Goal: Task Accomplishment & Management: Use online tool/utility

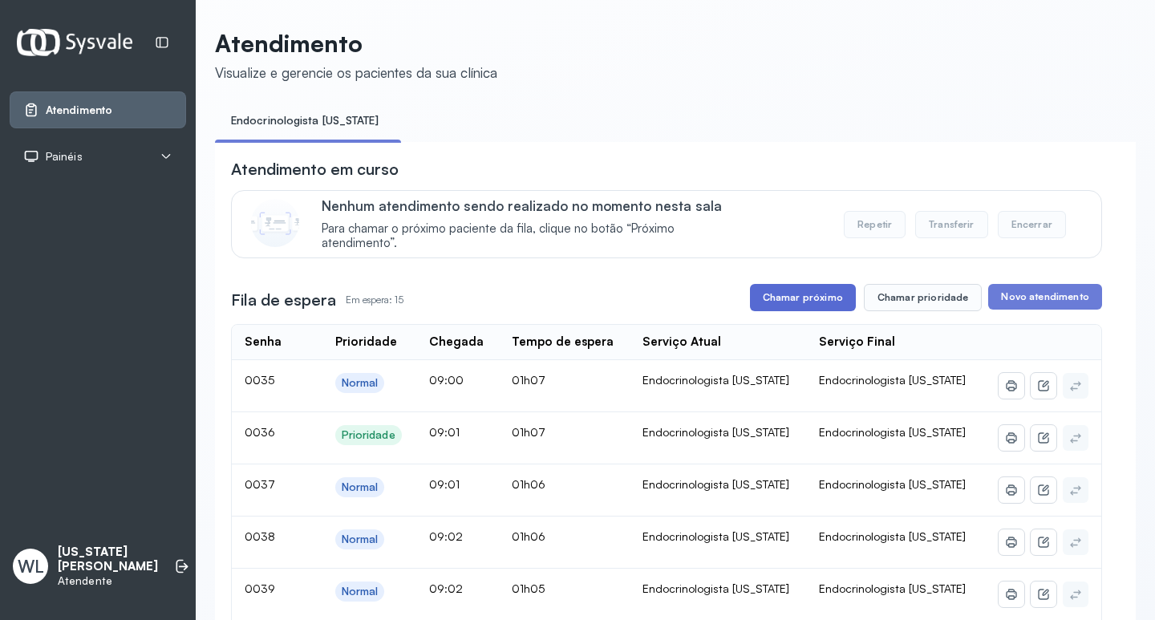
click at [789, 303] on button "Chamar próximo" at bounding box center [803, 297] width 106 height 27
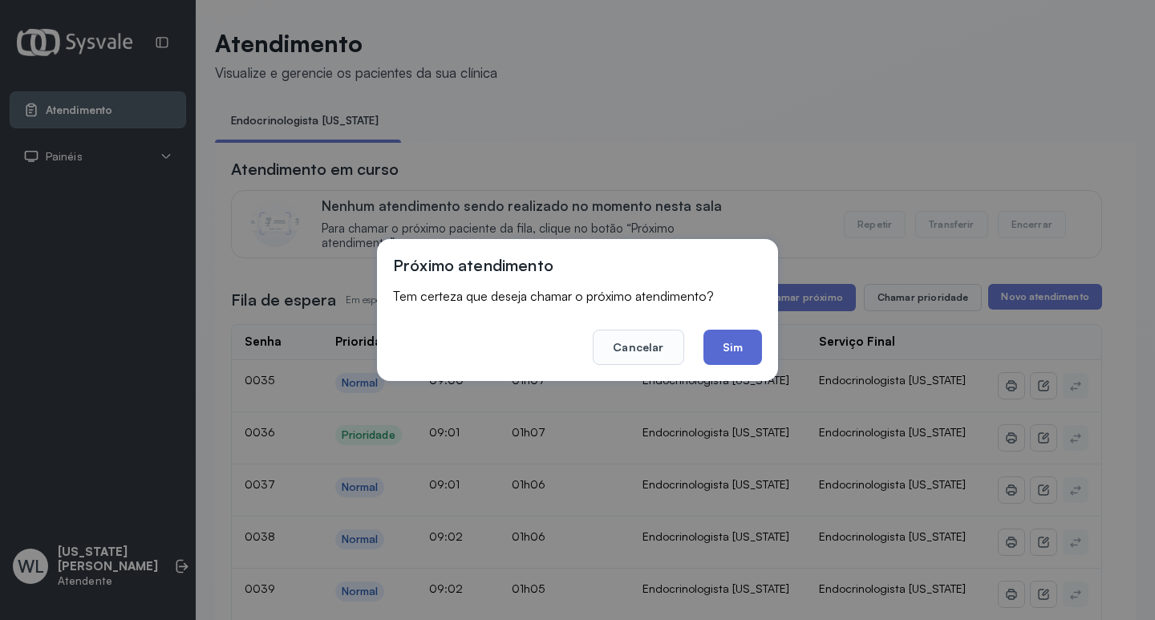
click at [744, 352] on button "Sim" at bounding box center [733, 347] width 59 height 35
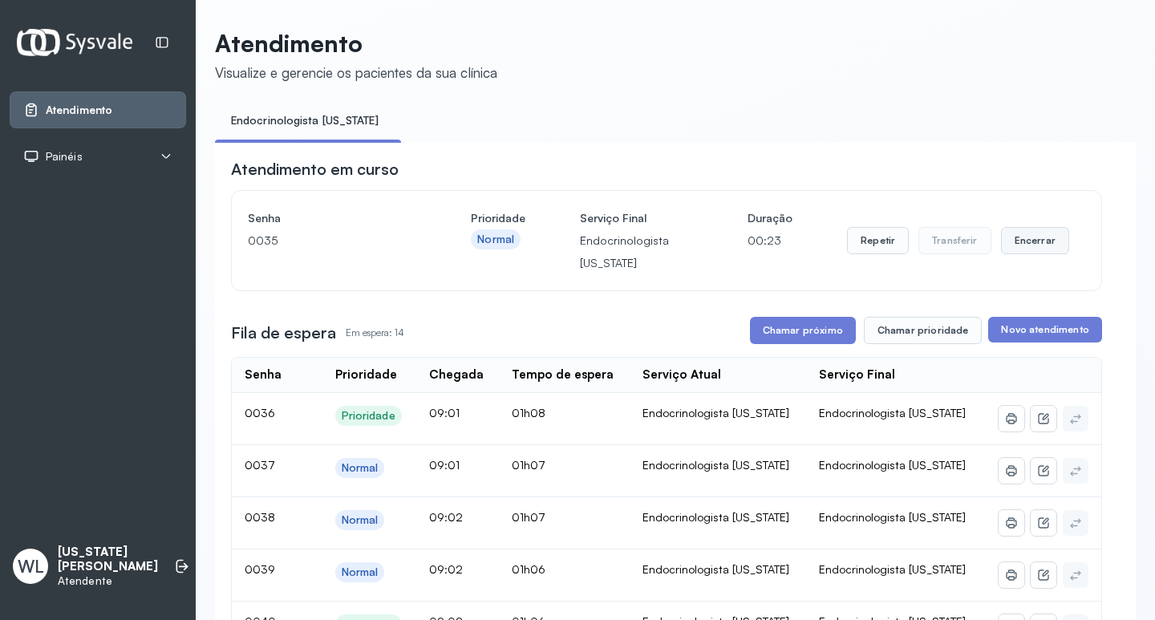
click at [1017, 245] on button "Encerrar" at bounding box center [1035, 240] width 68 height 27
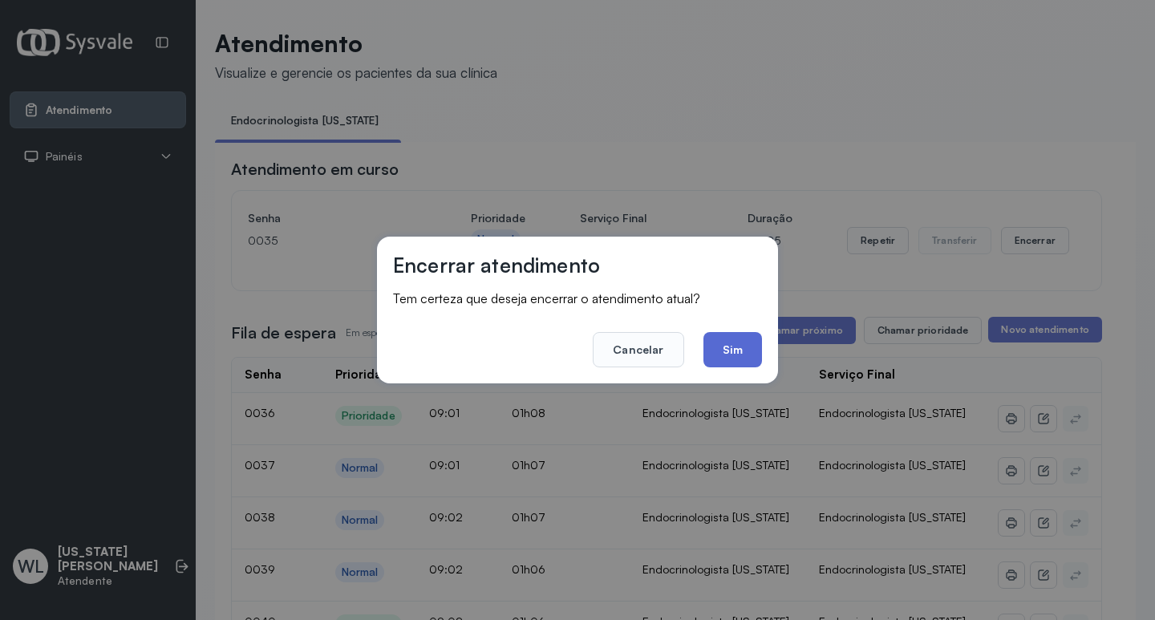
click at [728, 354] on button "Sim" at bounding box center [733, 349] width 59 height 35
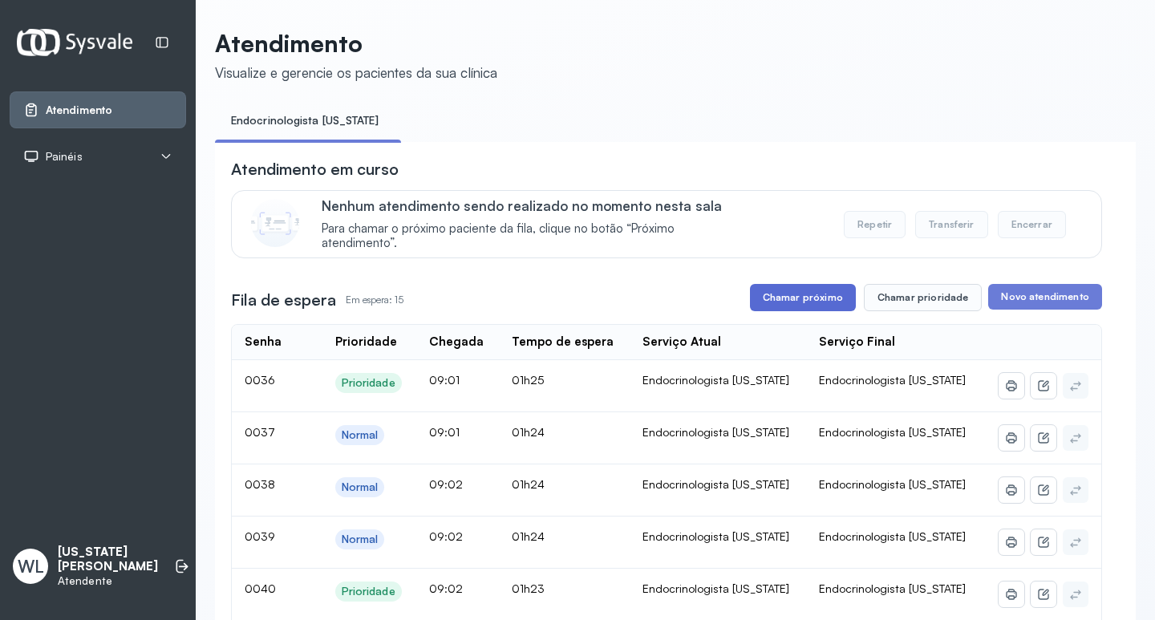
click at [813, 302] on button "Chamar próximo" at bounding box center [803, 297] width 106 height 27
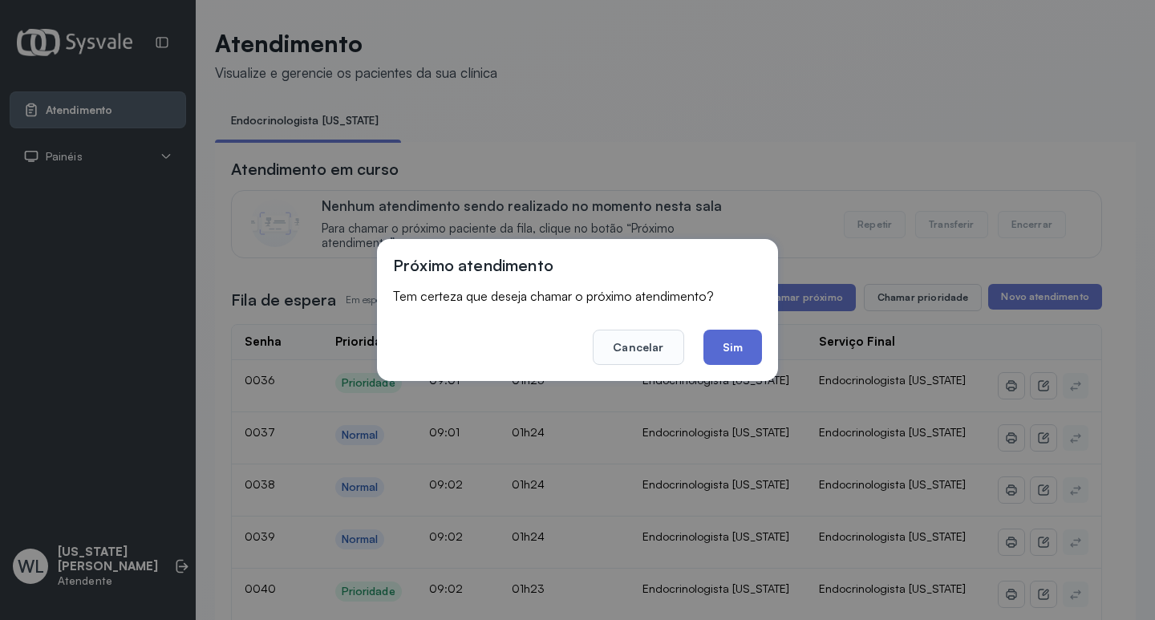
click at [717, 343] on button "Sim" at bounding box center [733, 347] width 59 height 35
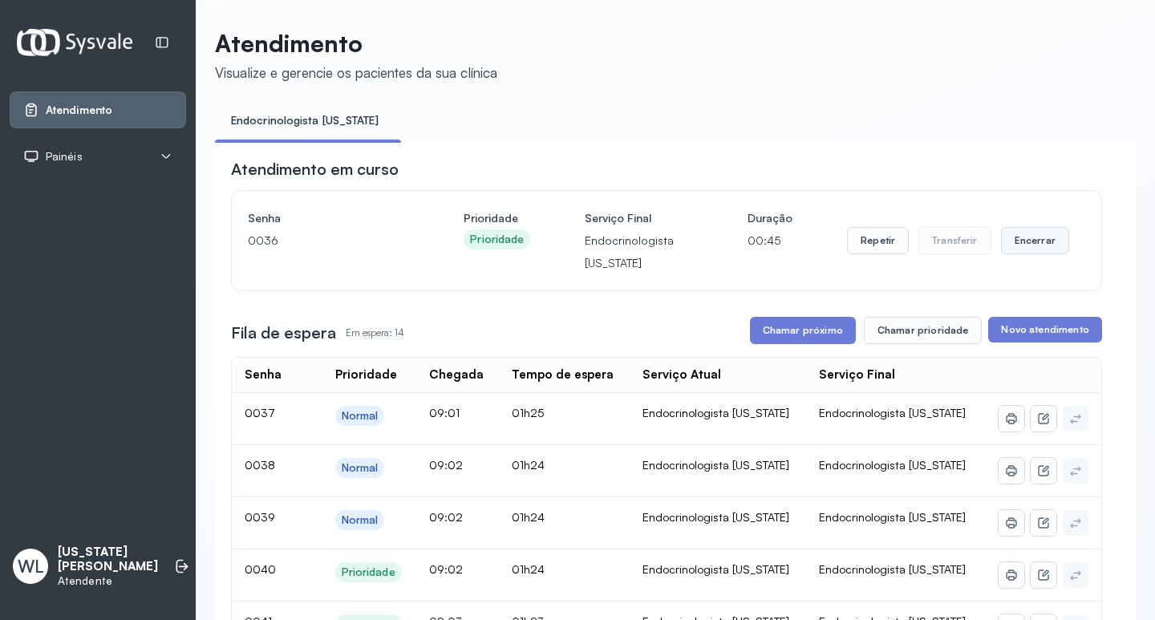
click at [1004, 247] on button "Encerrar" at bounding box center [1035, 240] width 68 height 27
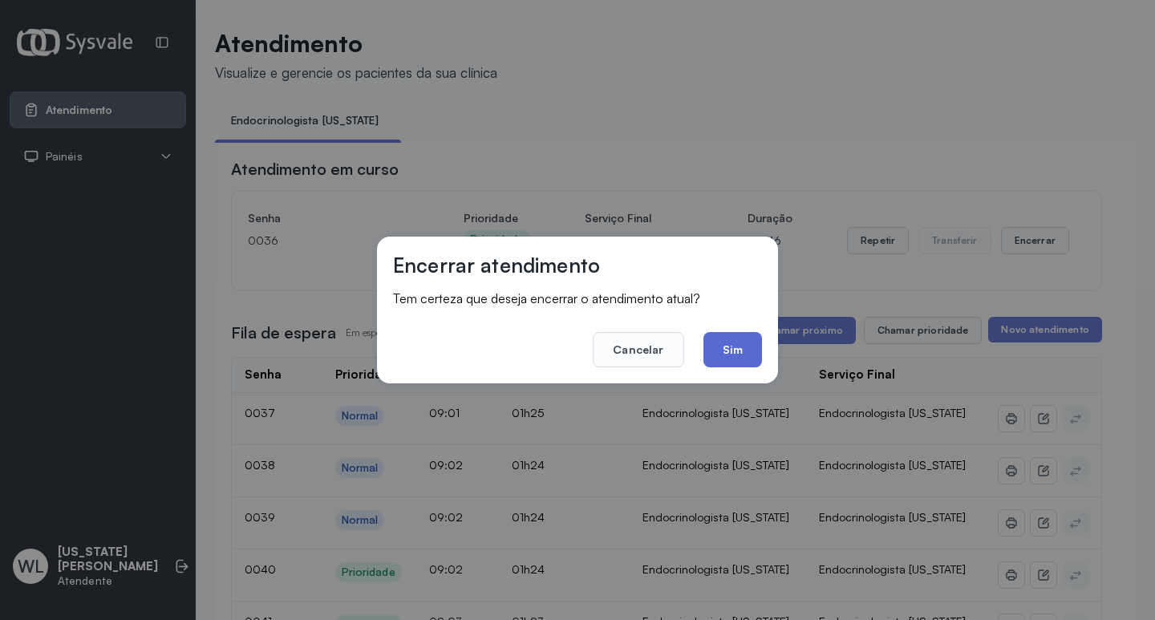
click at [724, 349] on button "Sim" at bounding box center [733, 349] width 59 height 35
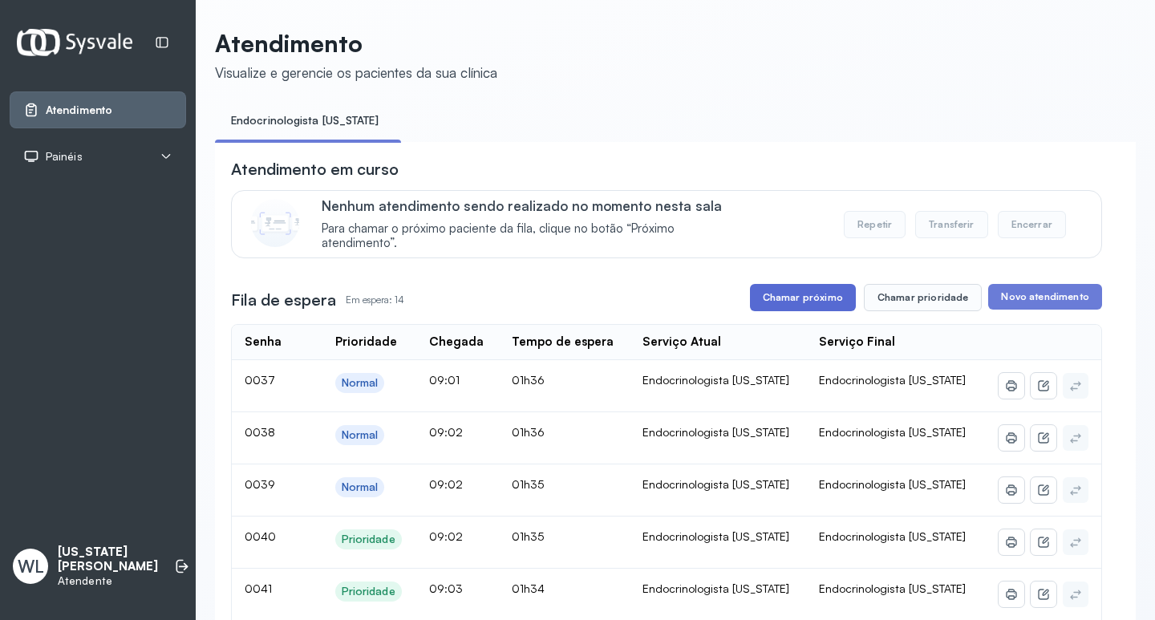
click at [825, 305] on button "Chamar próximo" at bounding box center [803, 297] width 106 height 27
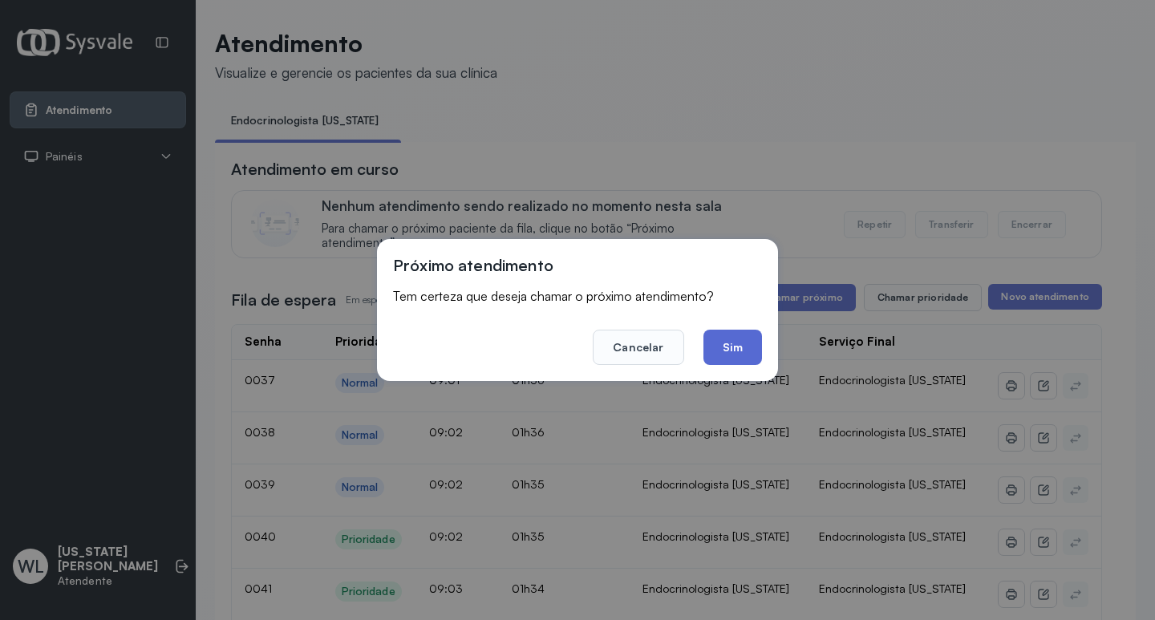
click at [727, 352] on button "Sim" at bounding box center [733, 347] width 59 height 35
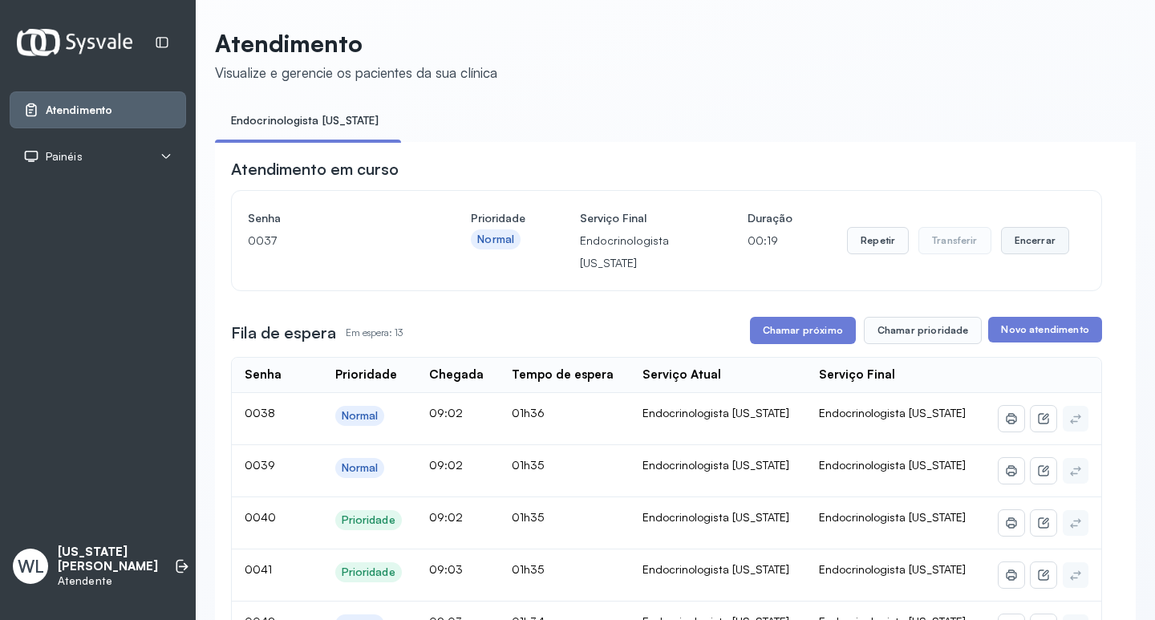
click at [1030, 246] on button "Encerrar" at bounding box center [1035, 240] width 68 height 27
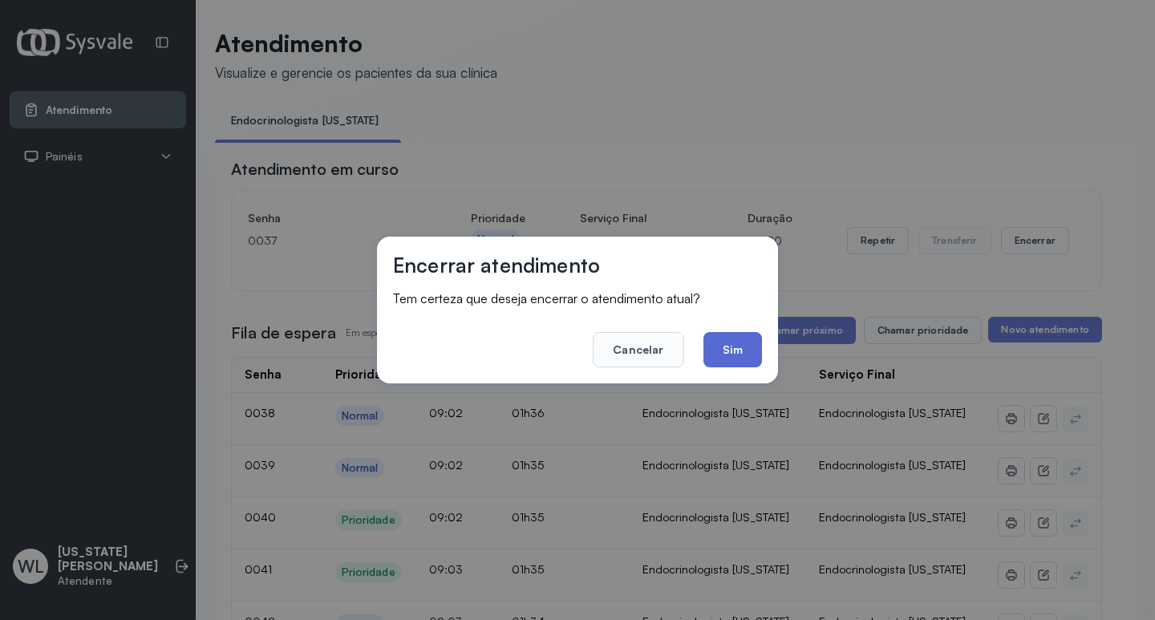
click at [728, 357] on button "Sim" at bounding box center [733, 349] width 59 height 35
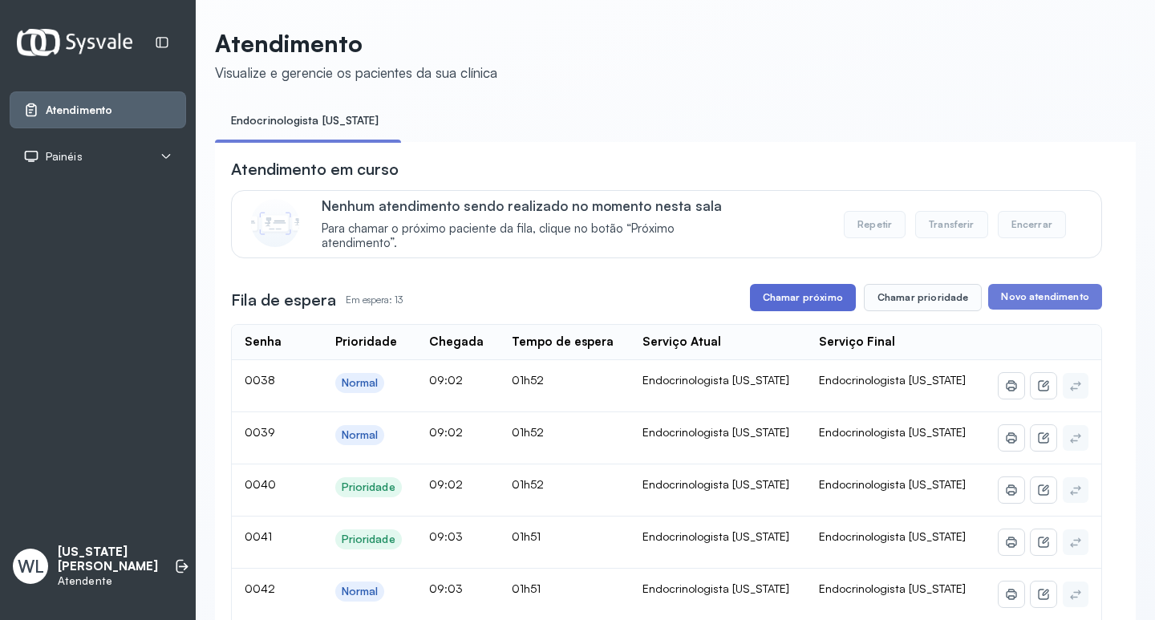
click at [804, 302] on button "Chamar próximo" at bounding box center [803, 297] width 106 height 27
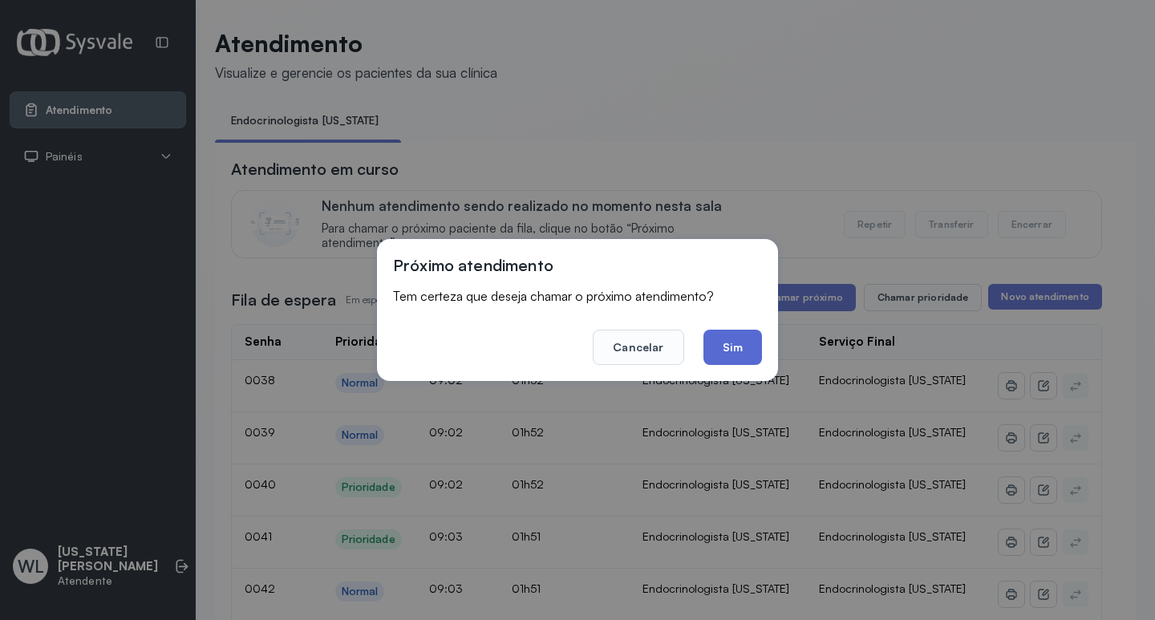
click at [745, 355] on button "Sim" at bounding box center [733, 347] width 59 height 35
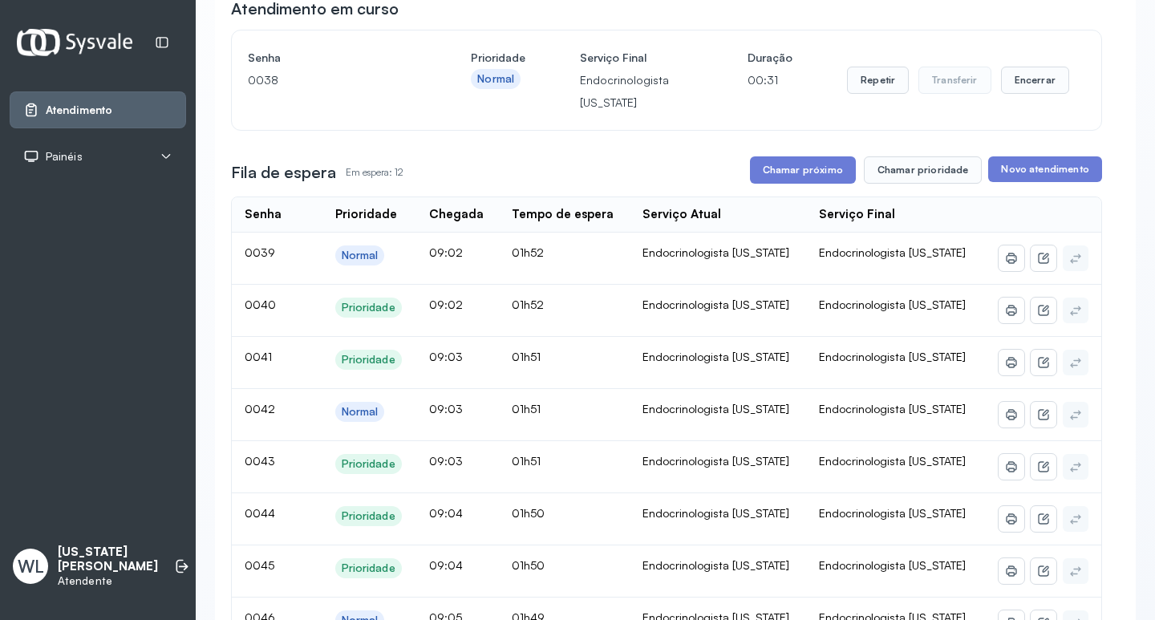
scroll to position [80, 0]
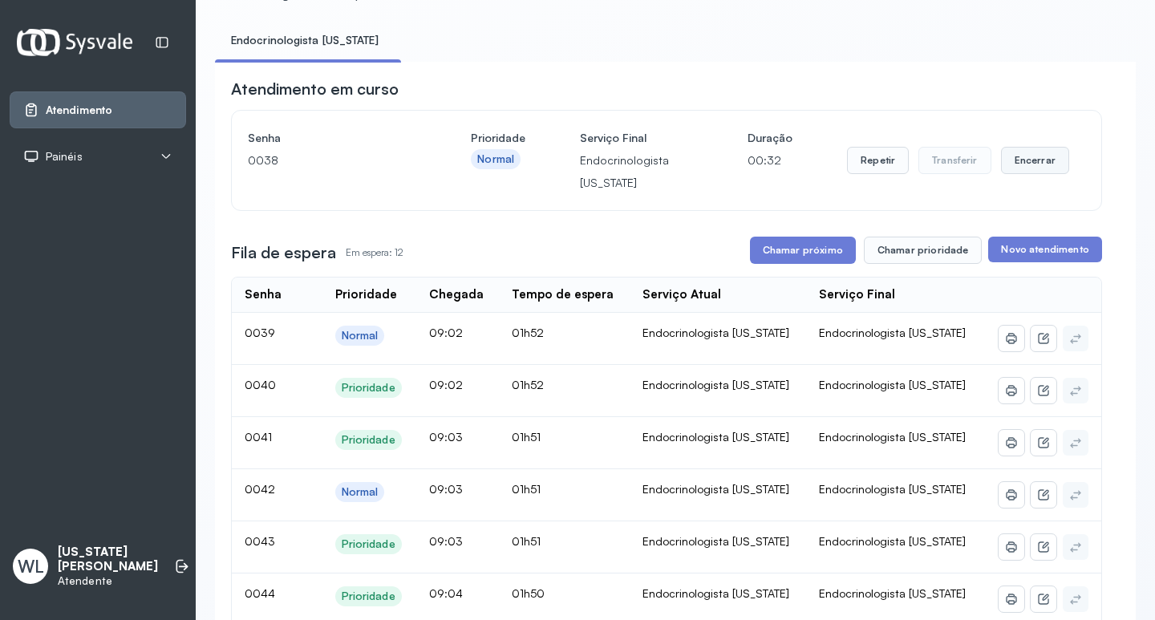
click at [1021, 160] on button "Encerrar" at bounding box center [1035, 160] width 68 height 27
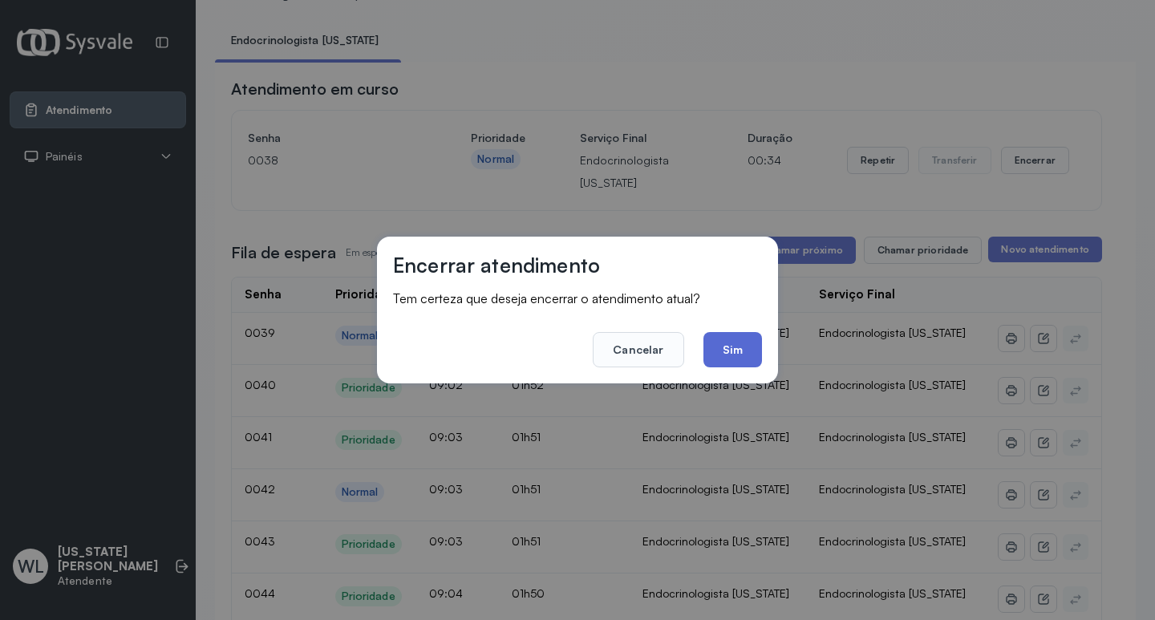
click at [729, 349] on button "Sim" at bounding box center [733, 349] width 59 height 35
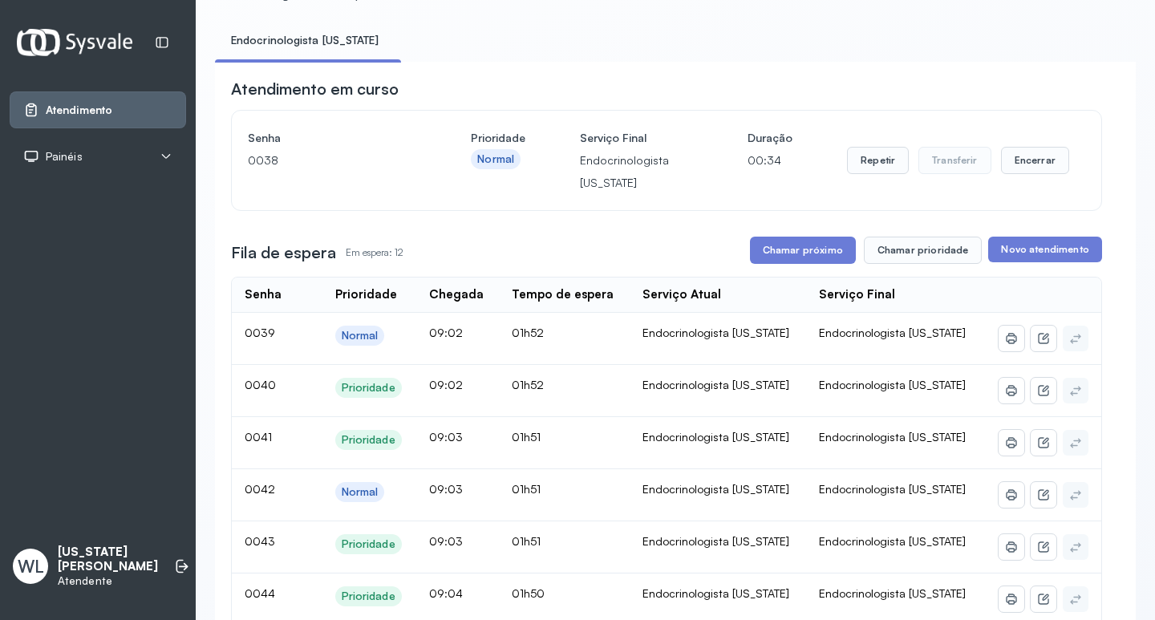
scroll to position [0, 0]
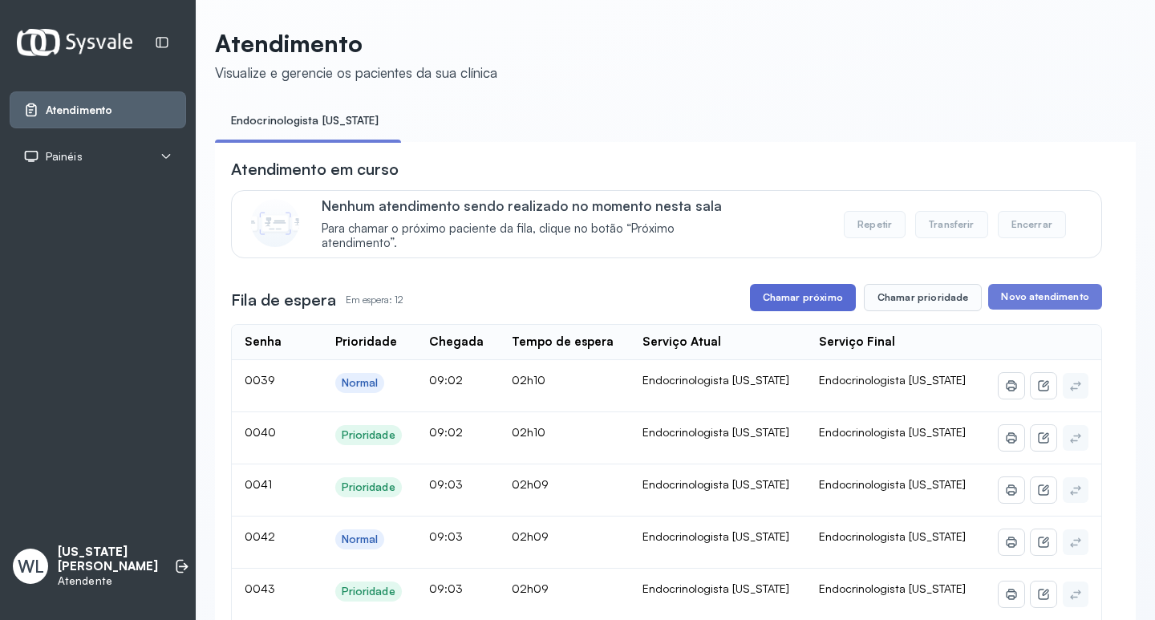
click at [805, 298] on button "Chamar próximo" at bounding box center [803, 297] width 106 height 27
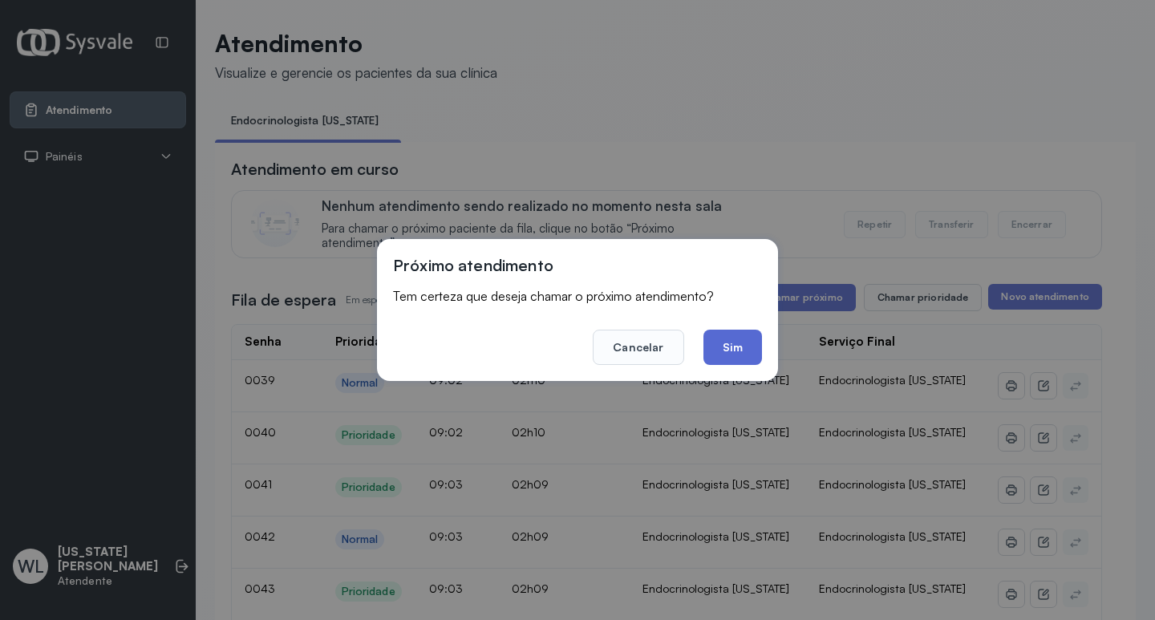
click at [741, 345] on button "Sim" at bounding box center [733, 347] width 59 height 35
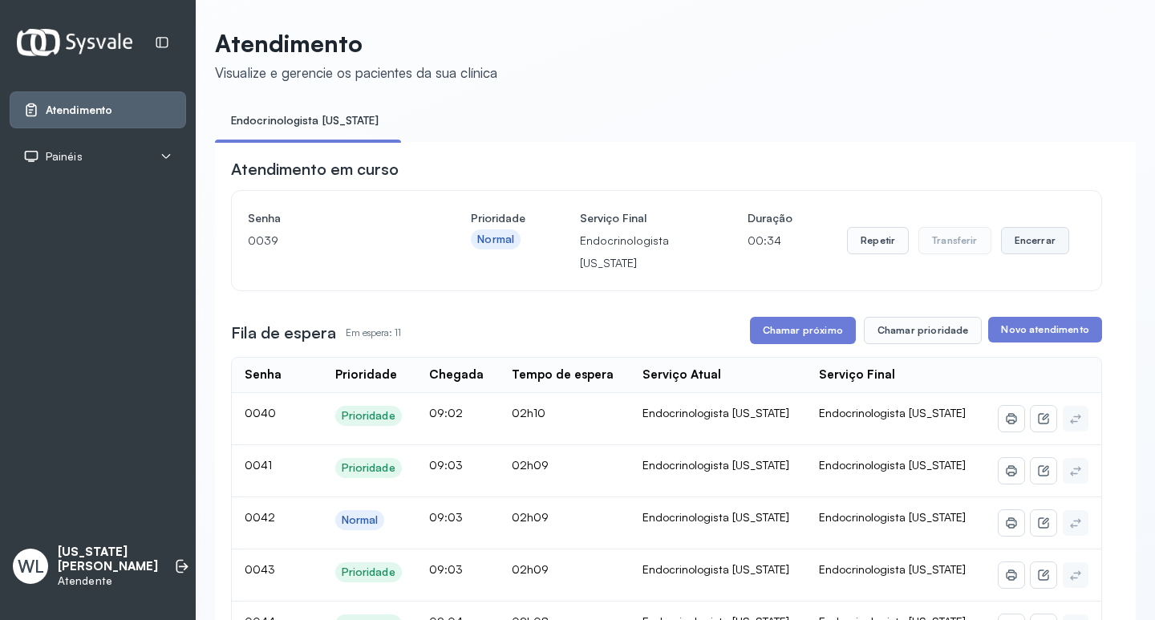
click at [1013, 244] on button "Encerrar" at bounding box center [1035, 240] width 68 height 27
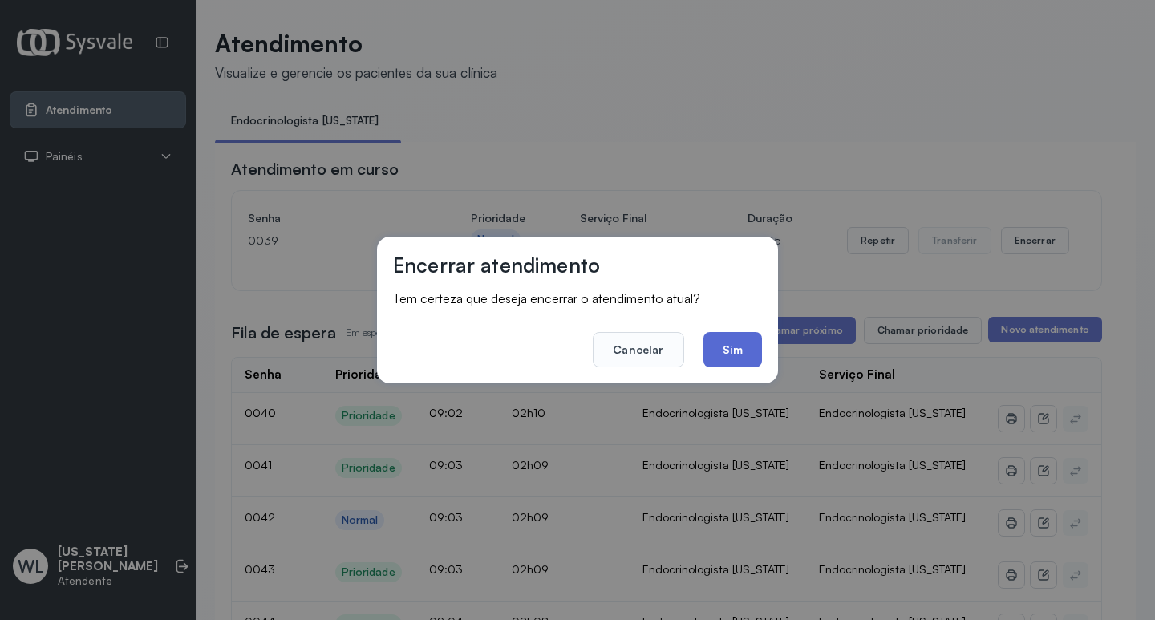
click at [731, 359] on button "Sim" at bounding box center [733, 349] width 59 height 35
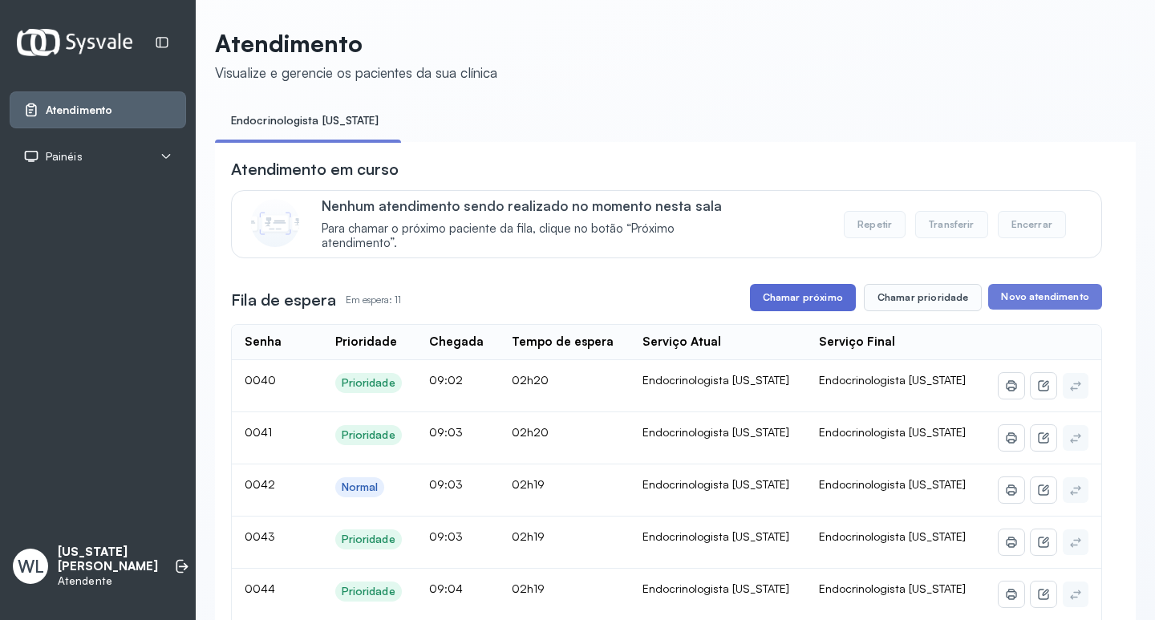
click at [814, 298] on button "Chamar próximo" at bounding box center [803, 297] width 106 height 27
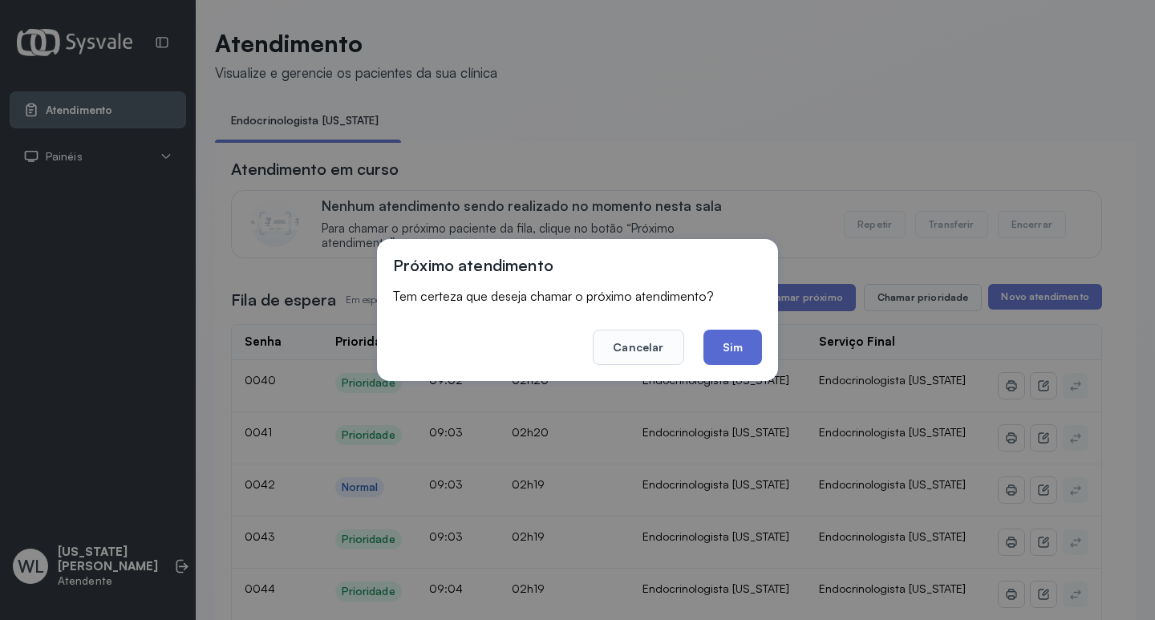
click at [744, 343] on button "Sim" at bounding box center [733, 347] width 59 height 35
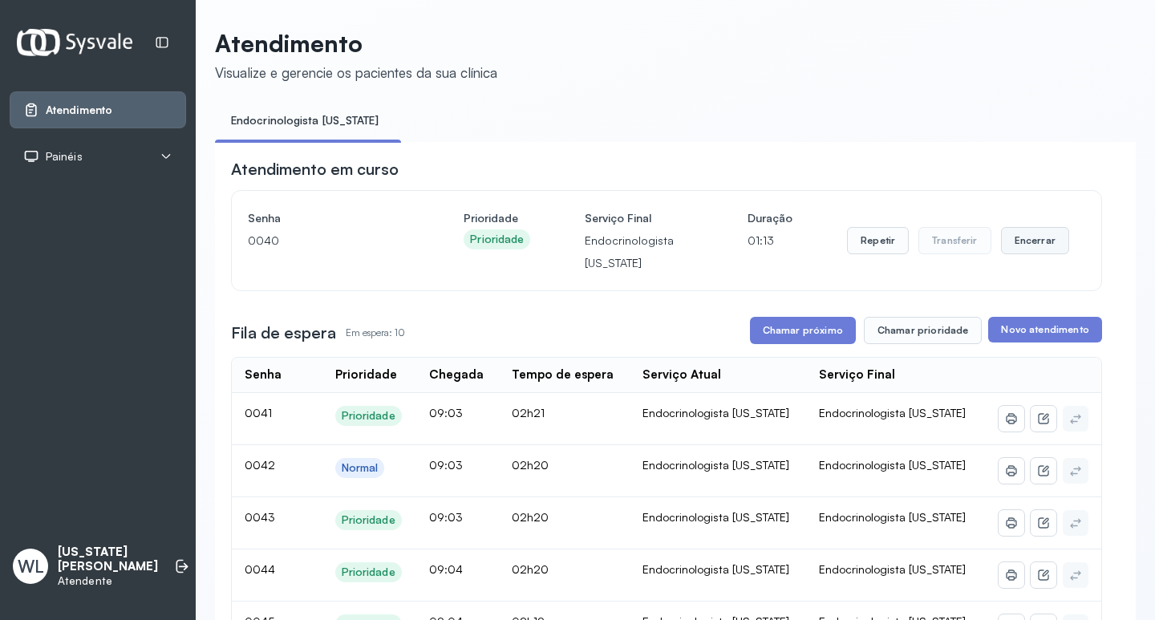
click at [1021, 249] on button "Encerrar" at bounding box center [1035, 240] width 68 height 27
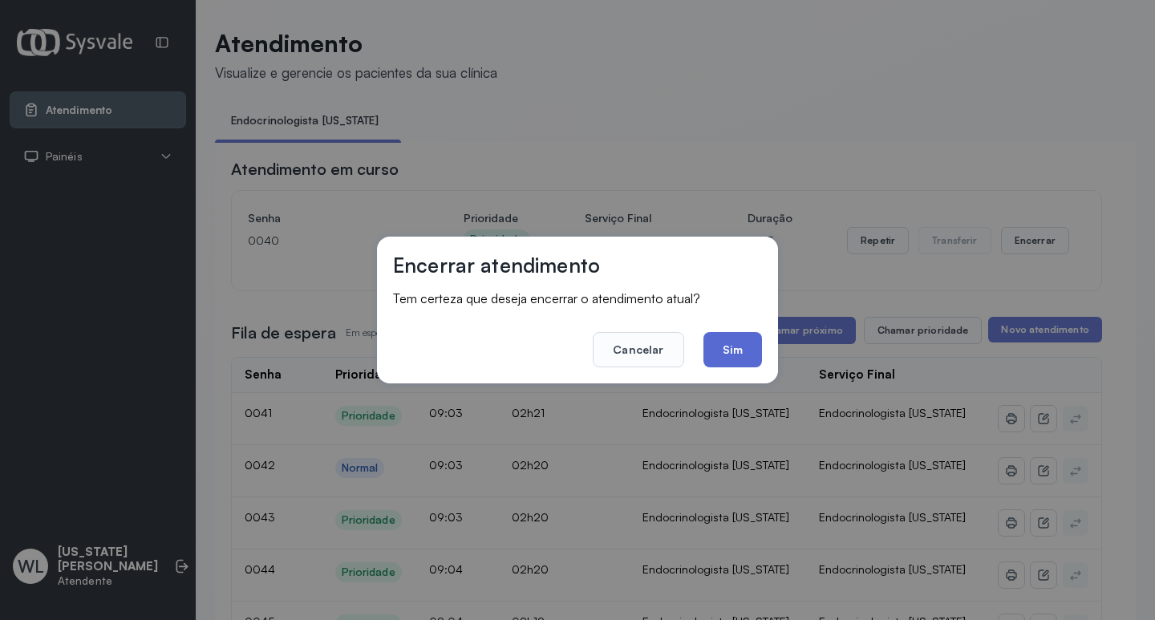
click at [728, 341] on button "Sim" at bounding box center [733, 349] width 59 height 35
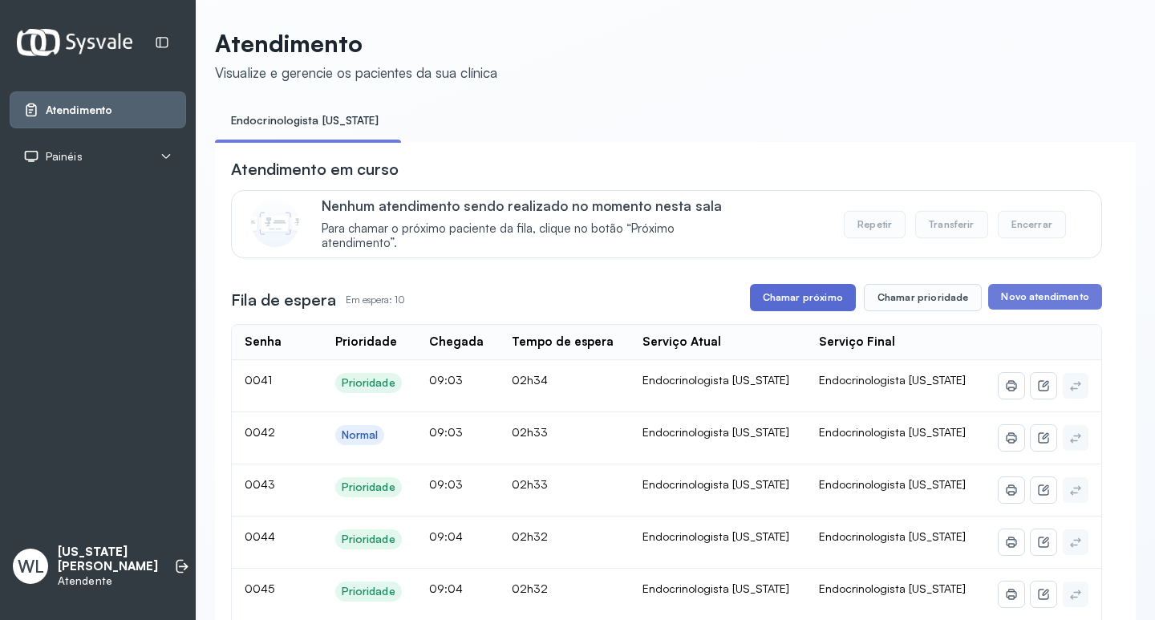
click at [795, 302] on button "Chamar próximo" at bounding box center [803, 297] width 106 height 27
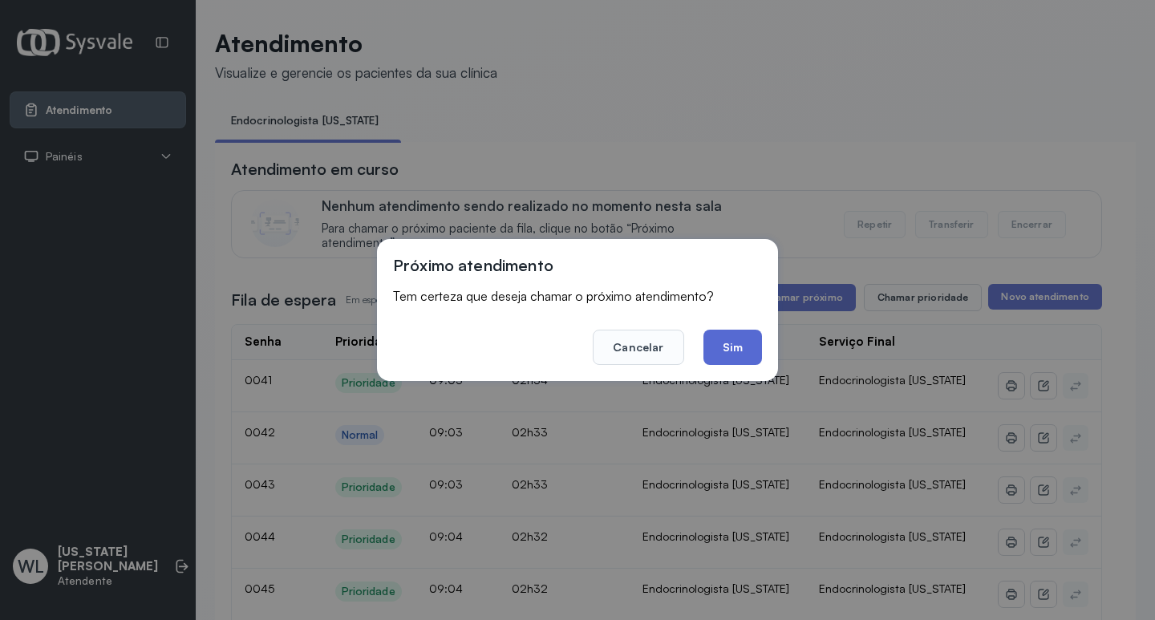
click at [744, 345] on button "Sim" at bounding box center [733, 347] width 59 height 35
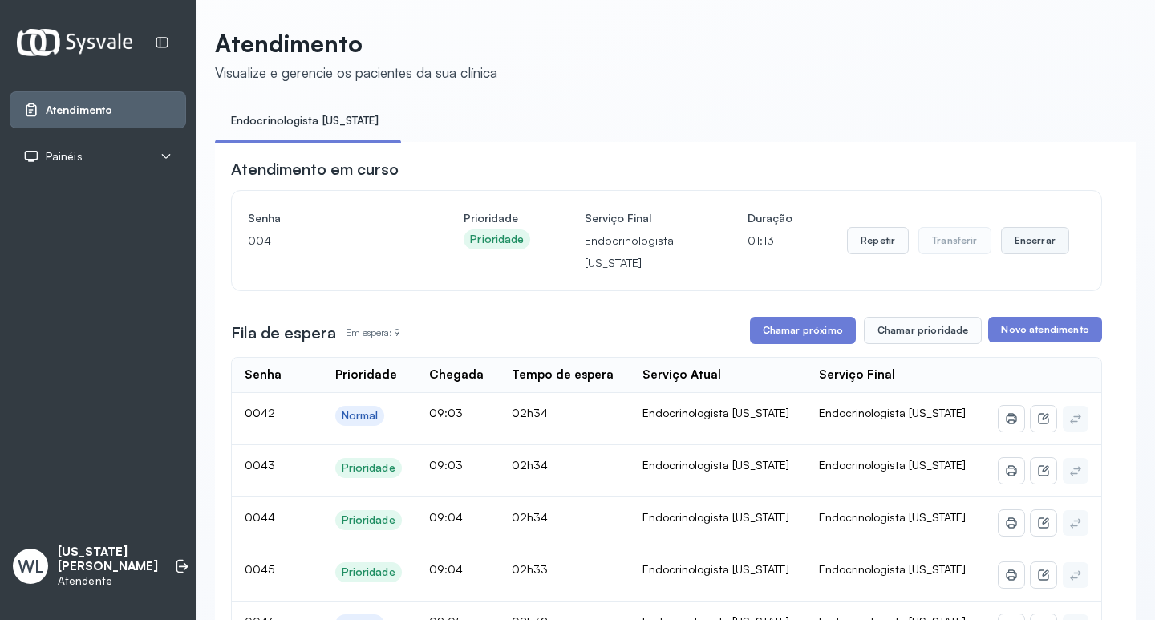
click at [1009, 246] on button "Encerrar" at bounding box center [1035, 240] width 68 height 27
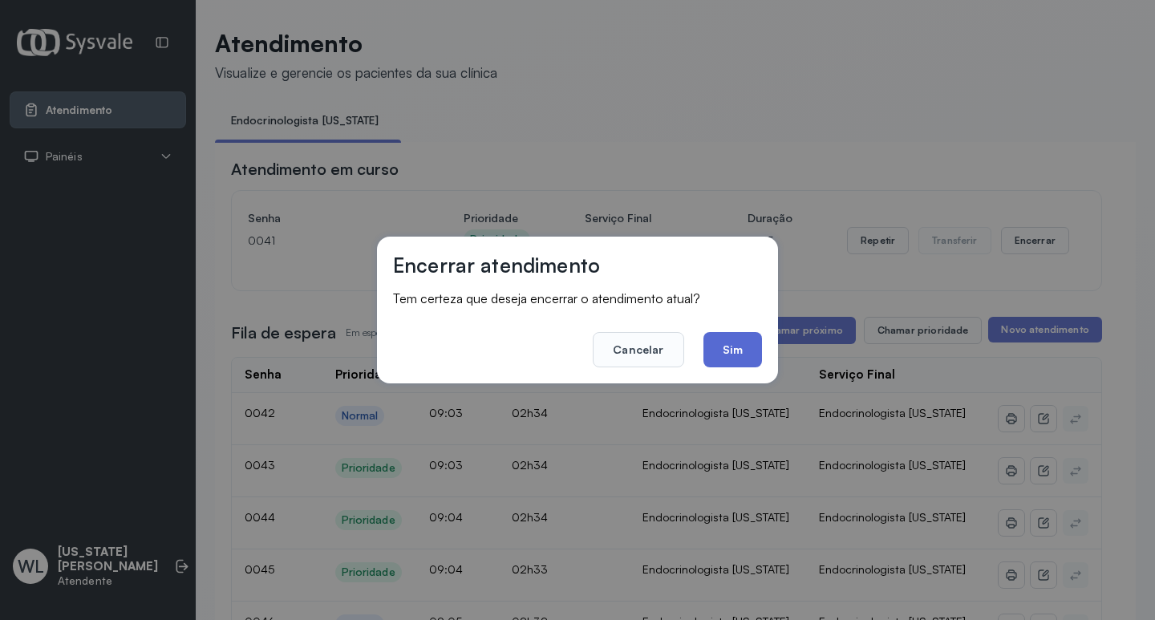
click at [716, 352] on button "Sim" at bounding box center [733, 349] width 59 height 35
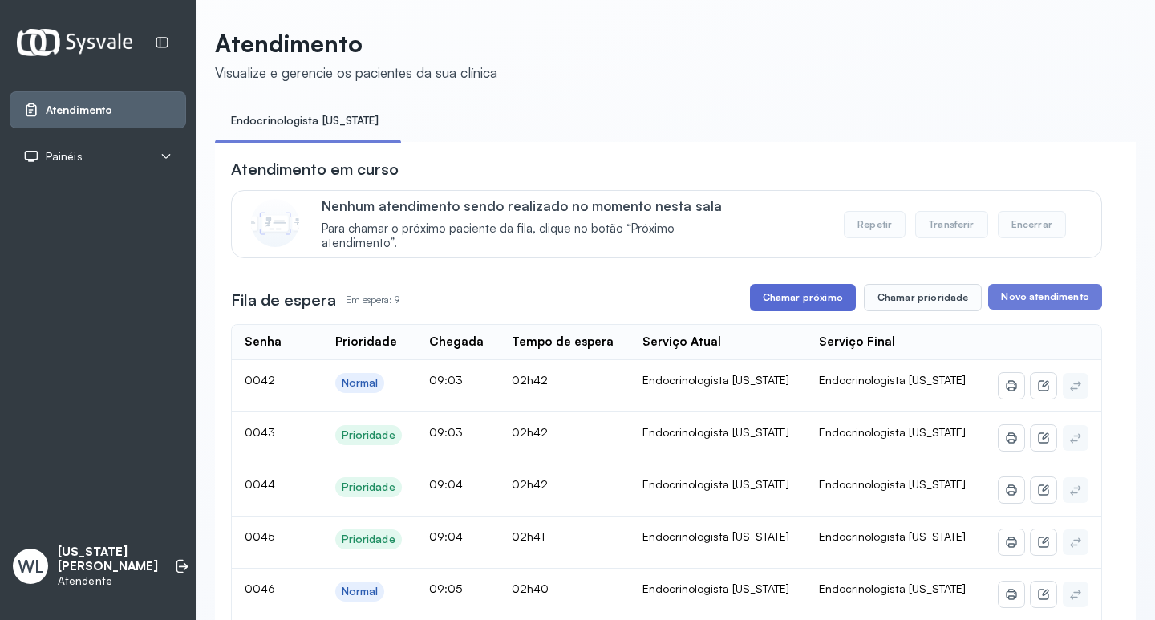
click at [806, 299] on button "Chamar próximo" at bounding box center [803, 297] width 106 height 27
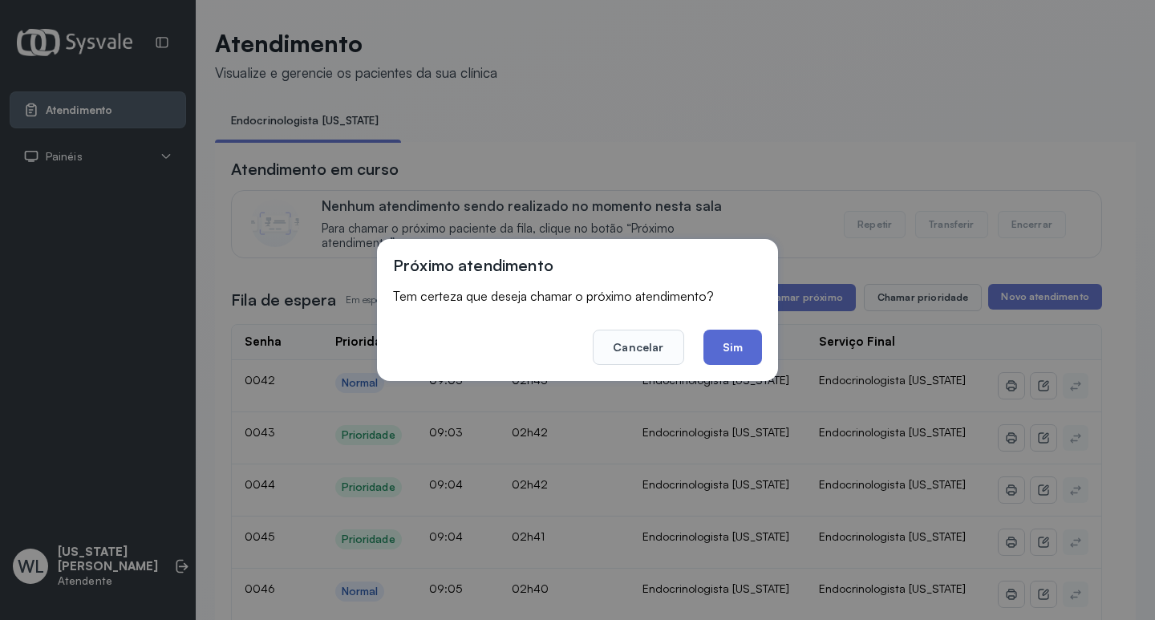
click at [716, 343] on button "Sim" at bounding box center [733, 347] width 59 height 35
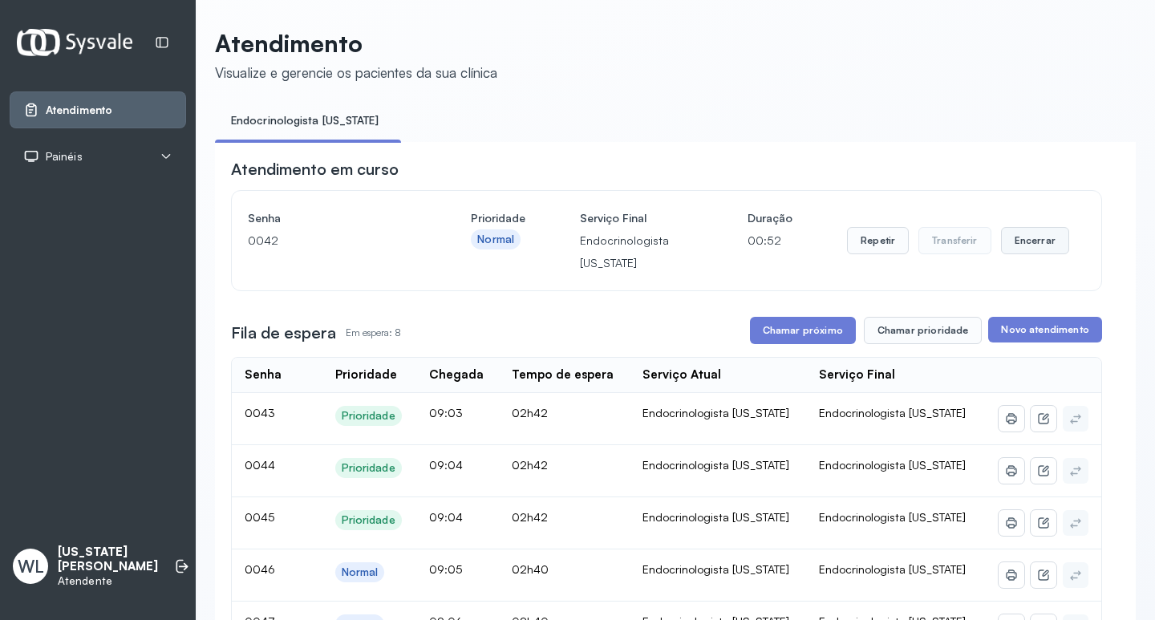
click at [1030, 245] on button "Encerrar" at bounding box center [1035, 240] width 68 height 27
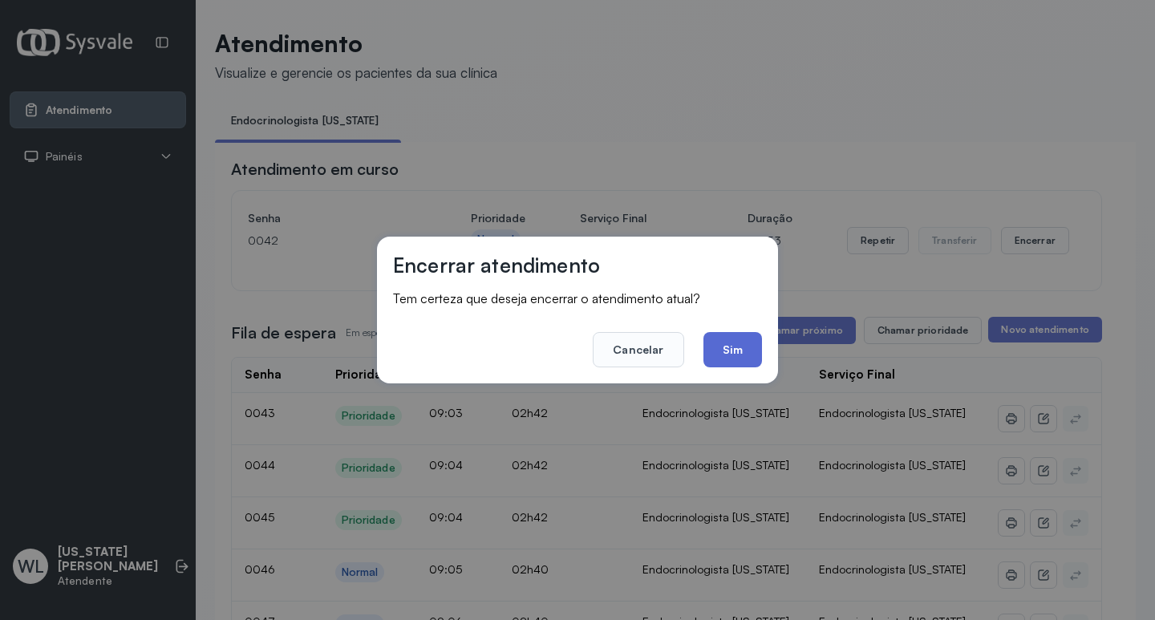
click at [740, 347] on button "Sim" at bounding box center [733, 349] width 59 height 35
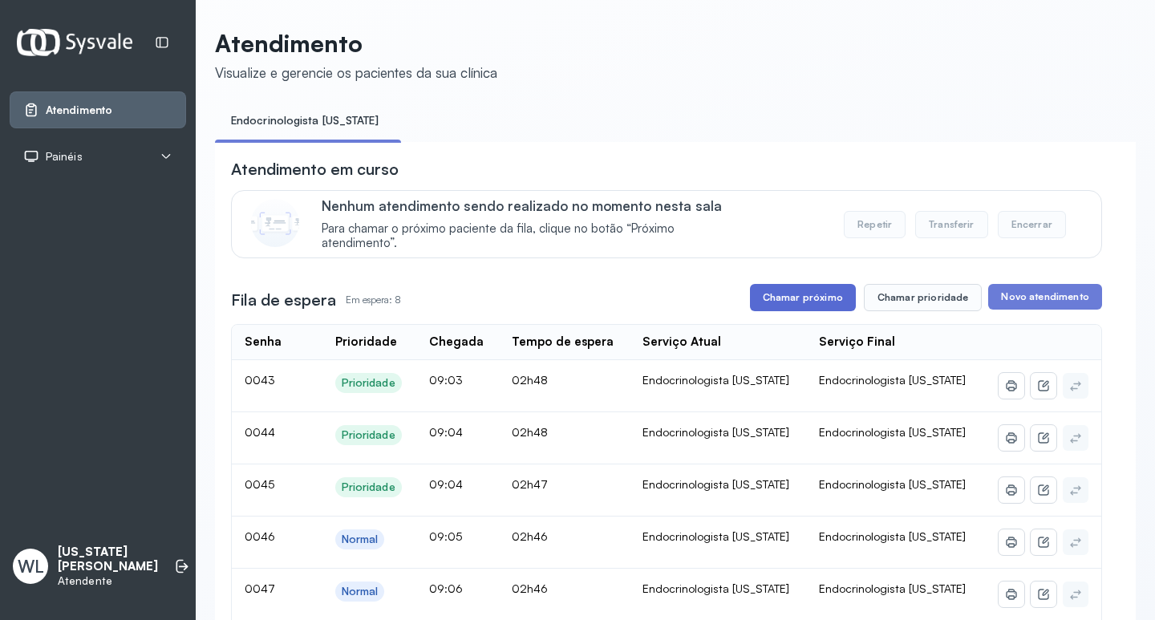
click at [813, 304] on button "Chamar próximo" at bounding box center [803, 297] width 106 height 27
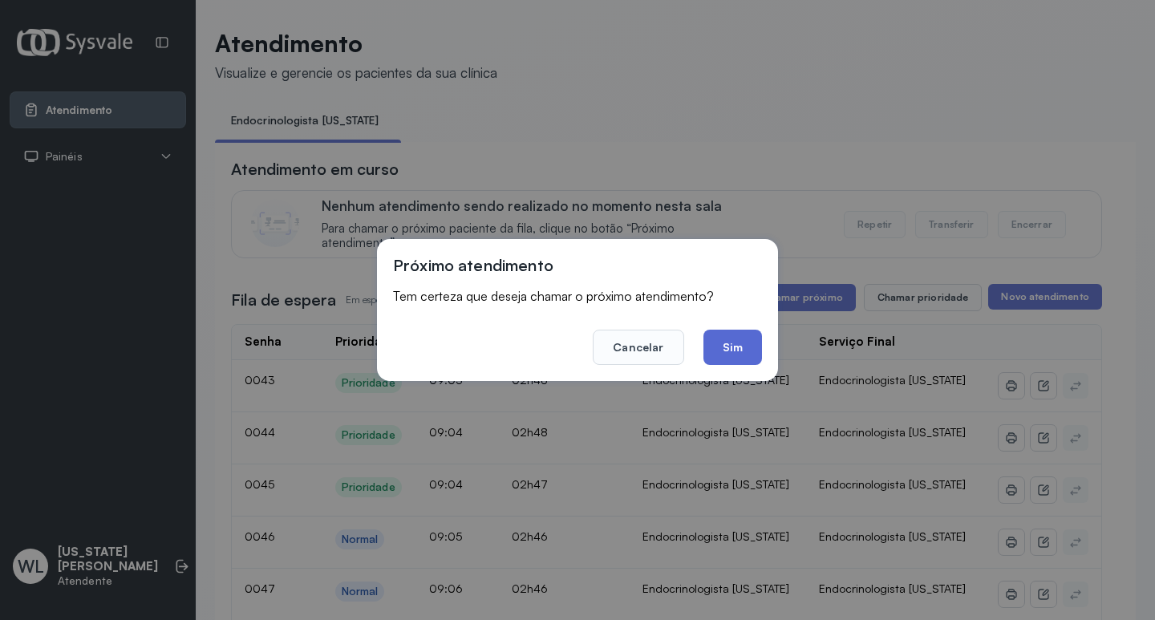
click at [731, 355] on button "Sim" at bounding box center [733, 347] width 59 height 35
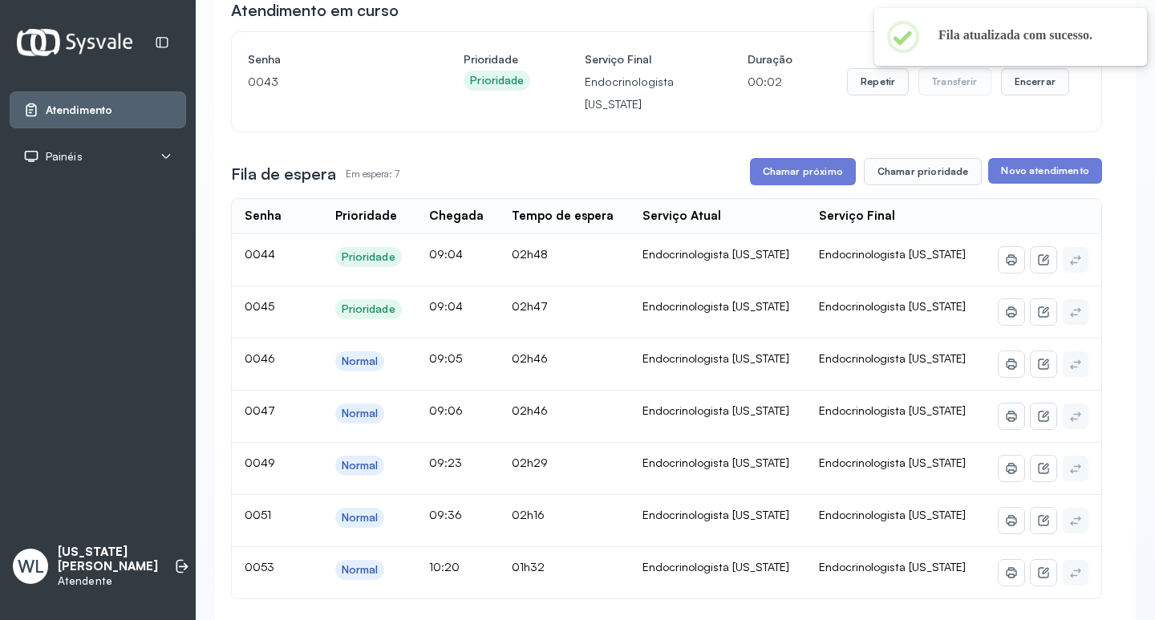
scroll to position [160, 0]
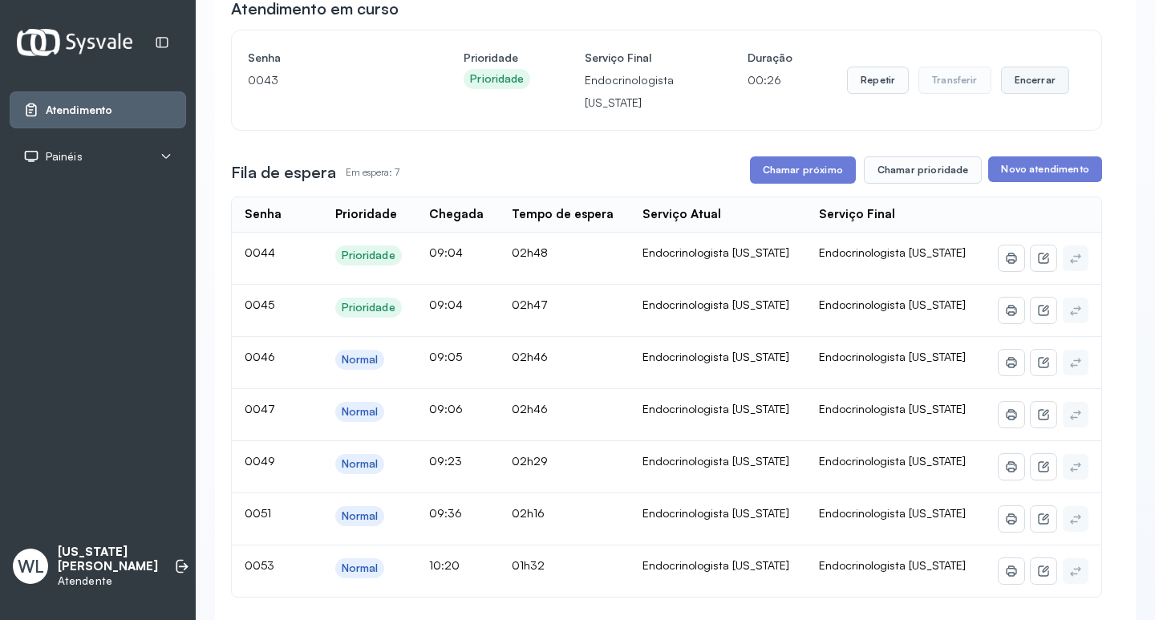
click at [1006, 87] on button "Encerrar" at bounding box center [1035, 80] width 68 height 27
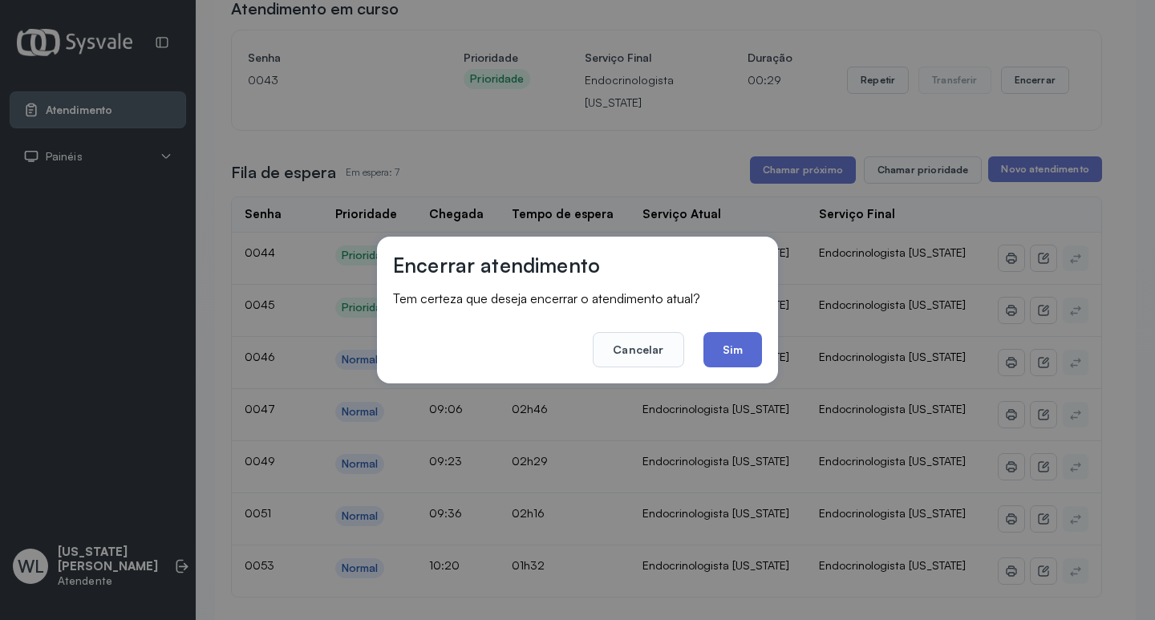
click at [733, 356] on button "Sim" at bounding box center [733, 349] width 59 height 35
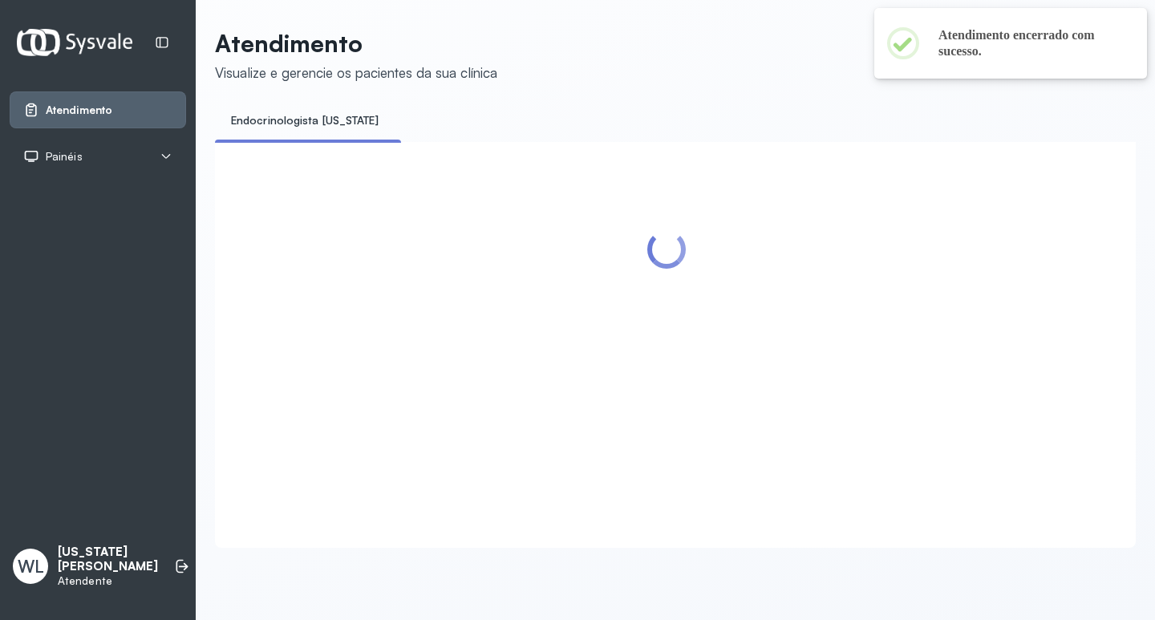
scroll to position [0, 0]
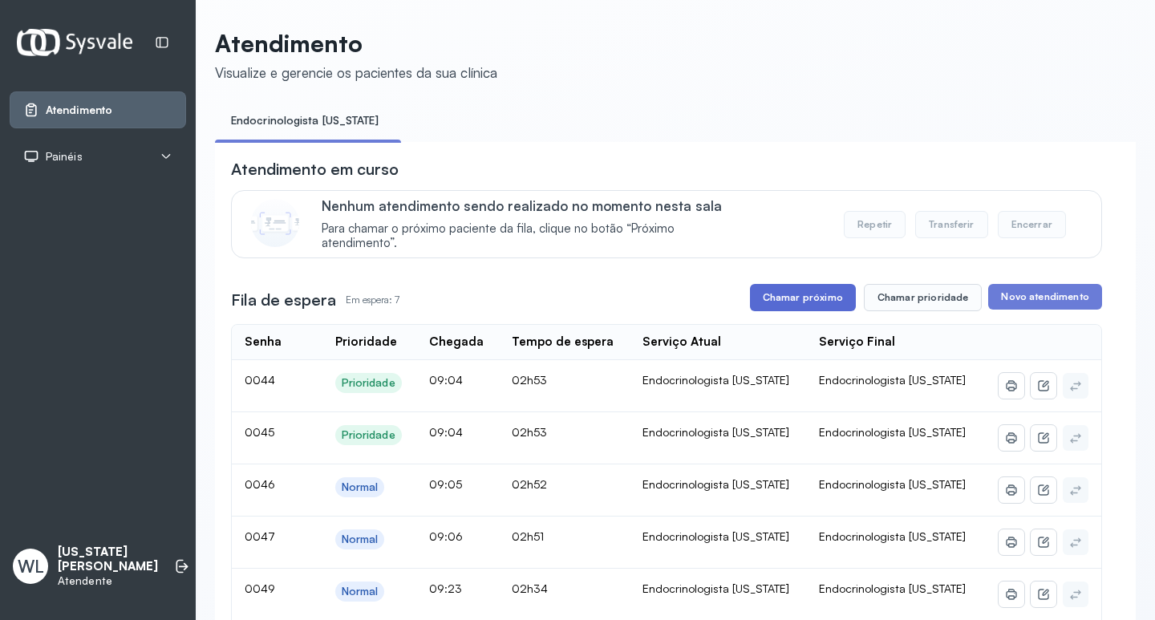
click at [772, 306] on button "Chamar próximo" at bounding box center [803, 297] width 106 height 27
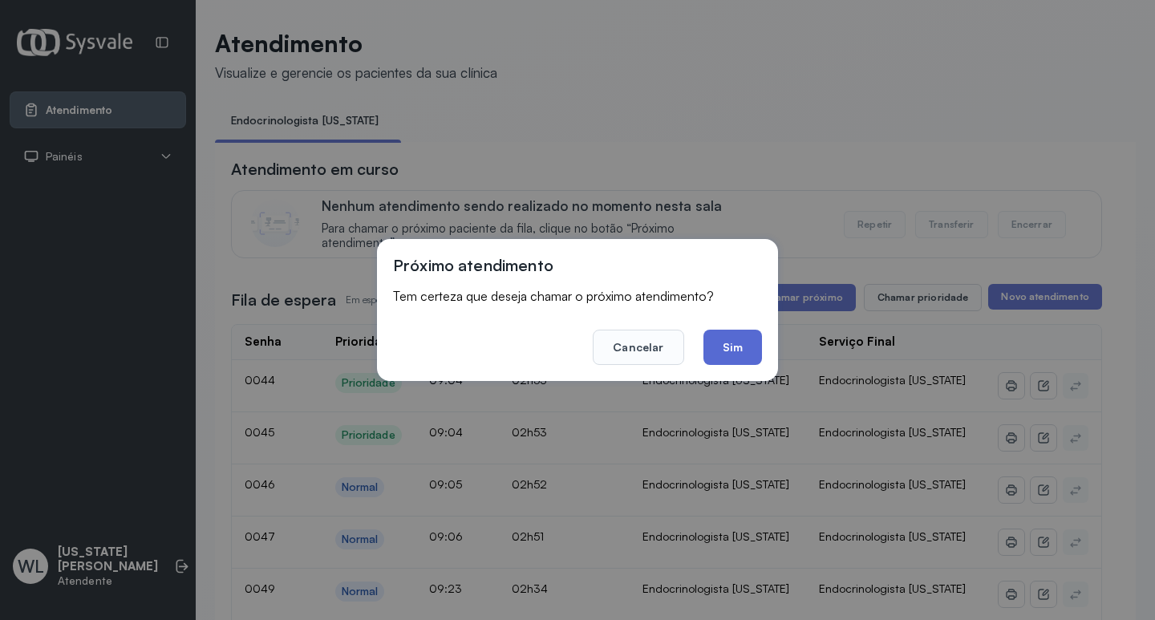
click at [717, 356] on button "Sim" at bounding box center [733, 347] width 59 height 35
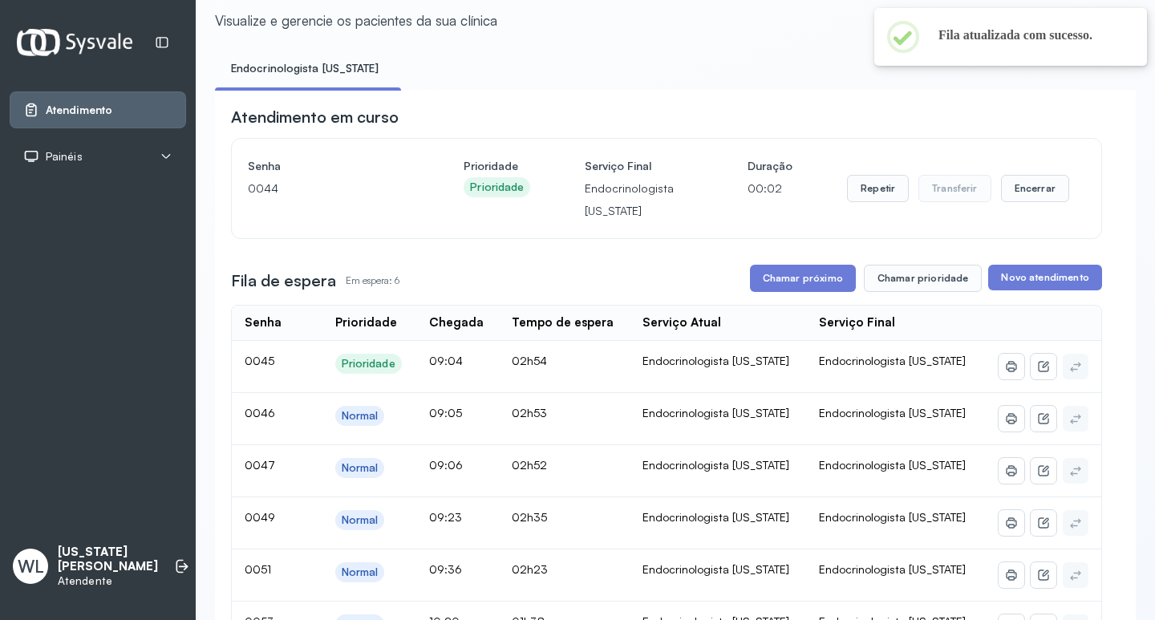
scroll to position [80, 0]
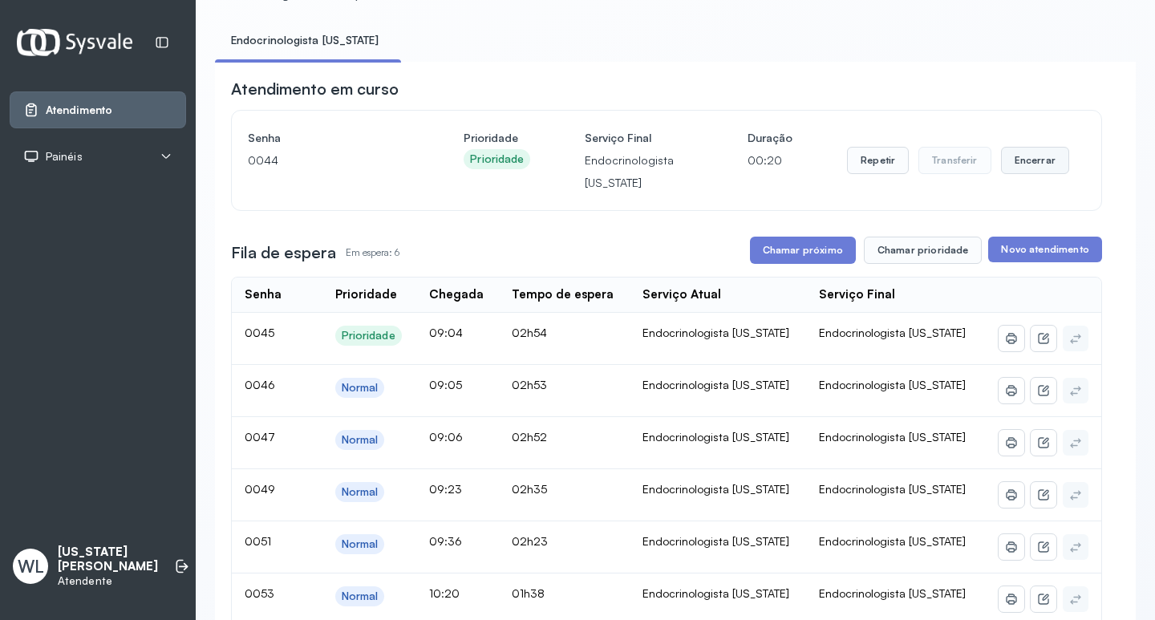
click at [1024, 168] on button "Encerrar" at bounding box center [1035, 160] width 68 height 27
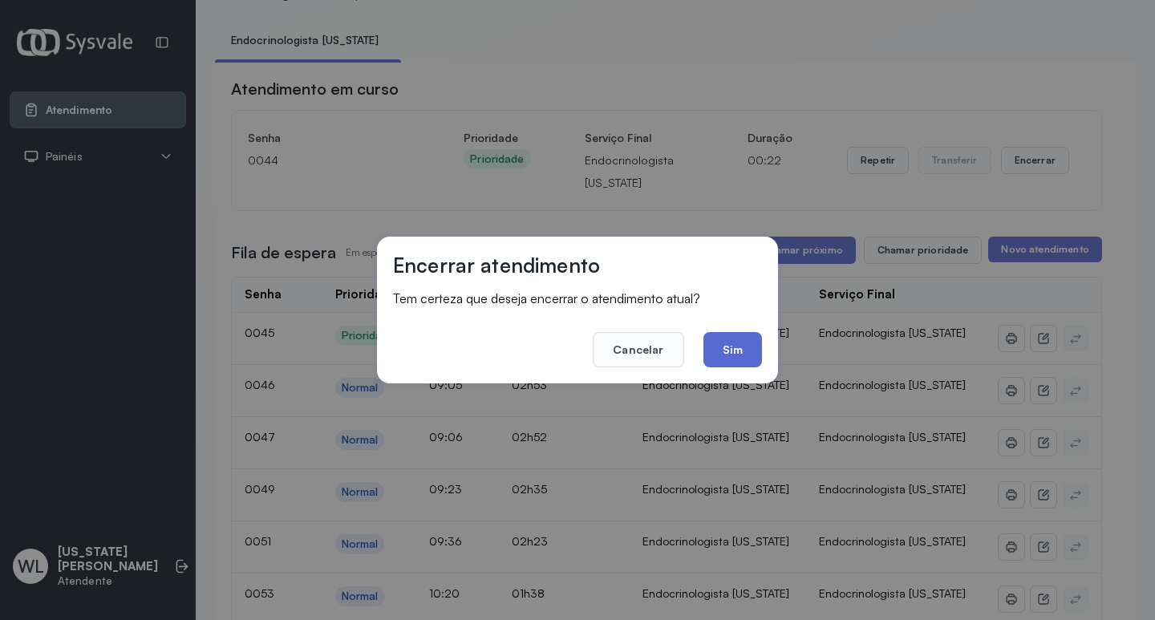
click at [736, 351] on button "Sim" at bounding box center [733, 349] width 59 height 35
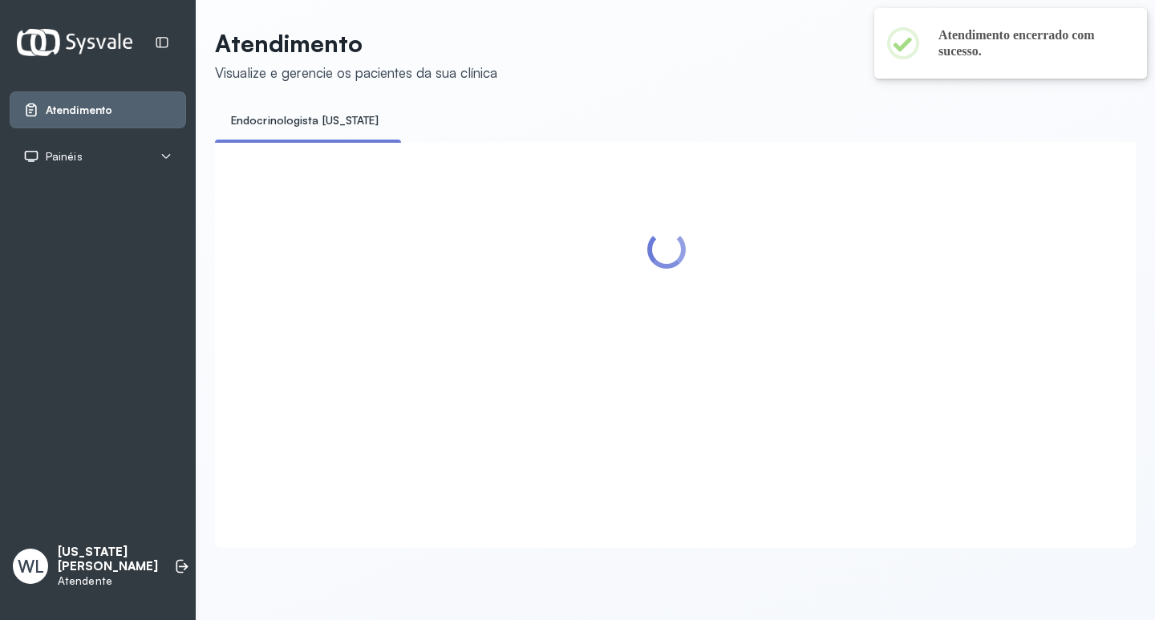
scroll to position [0, 0]
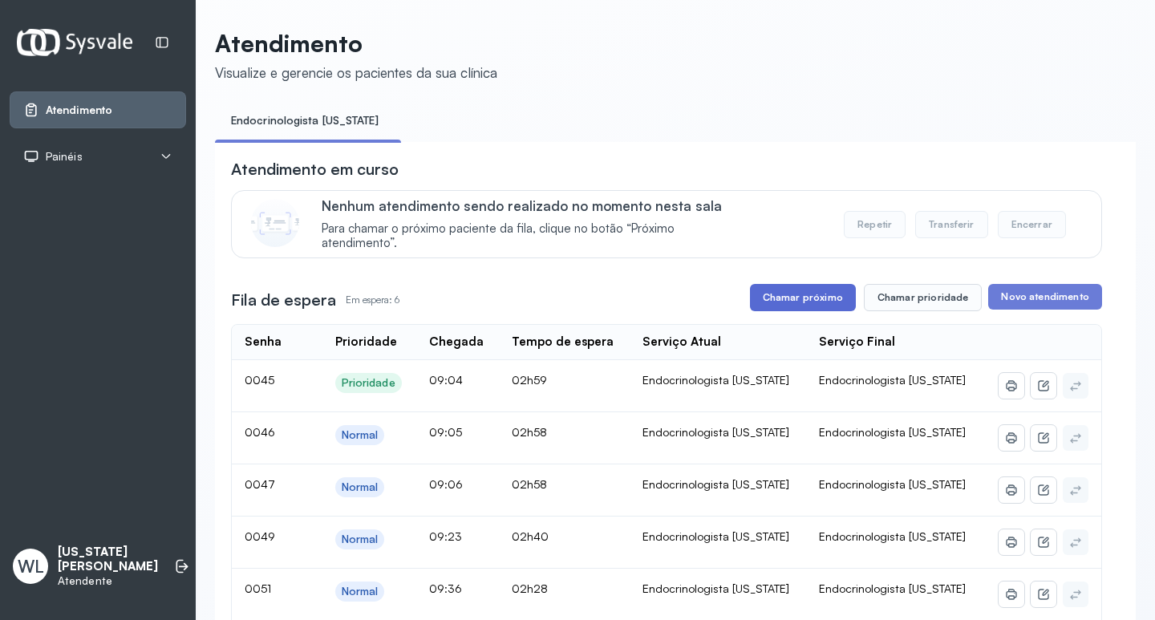
click at [791, 302] on button "Chamar próximo" at bounding box center [803, 297] width 106 height 27
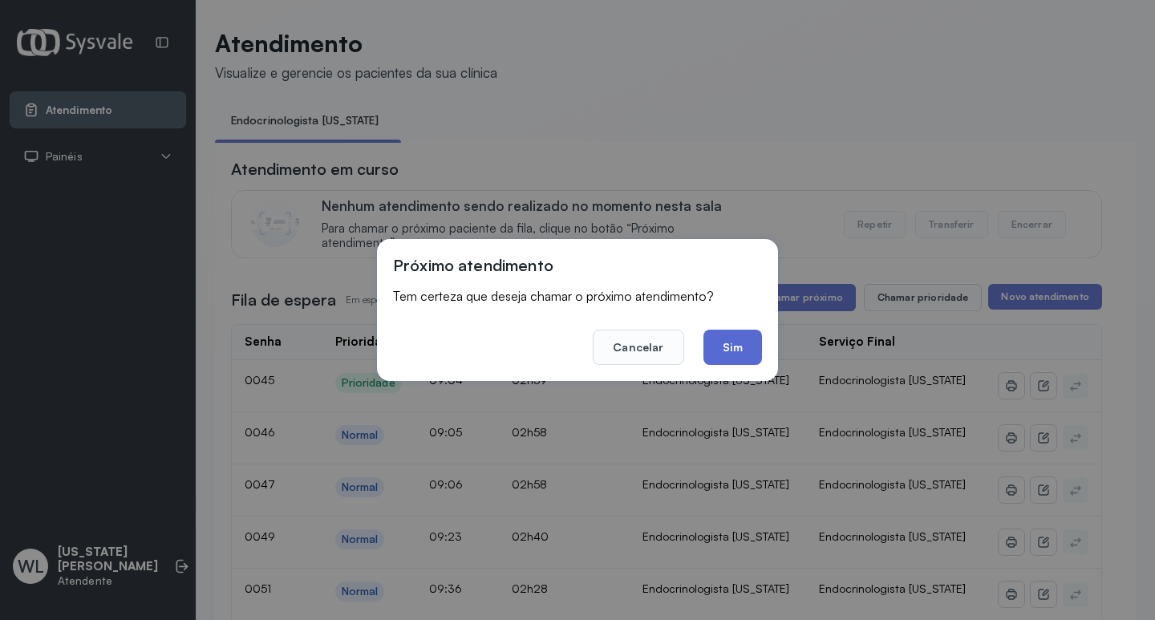
click at [733, 342] on button "Sim" at bounding box center [733, 347] width 59 height 35
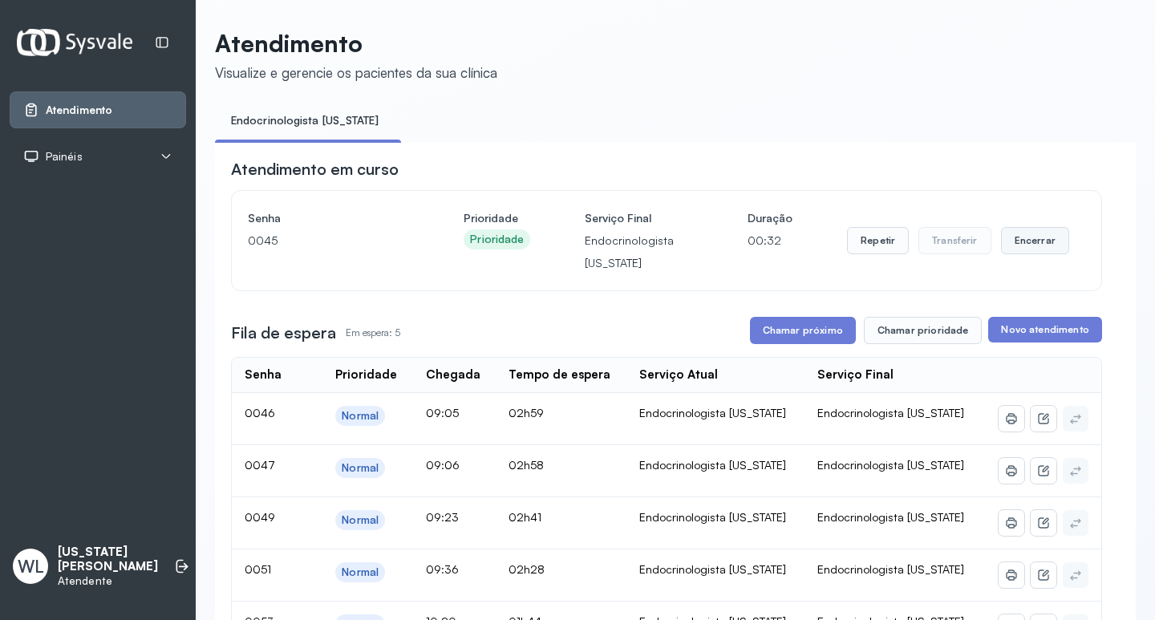
click at [1016, 245] on button "Encerrar" at bounding box center [1035, 240] width 68 height 27
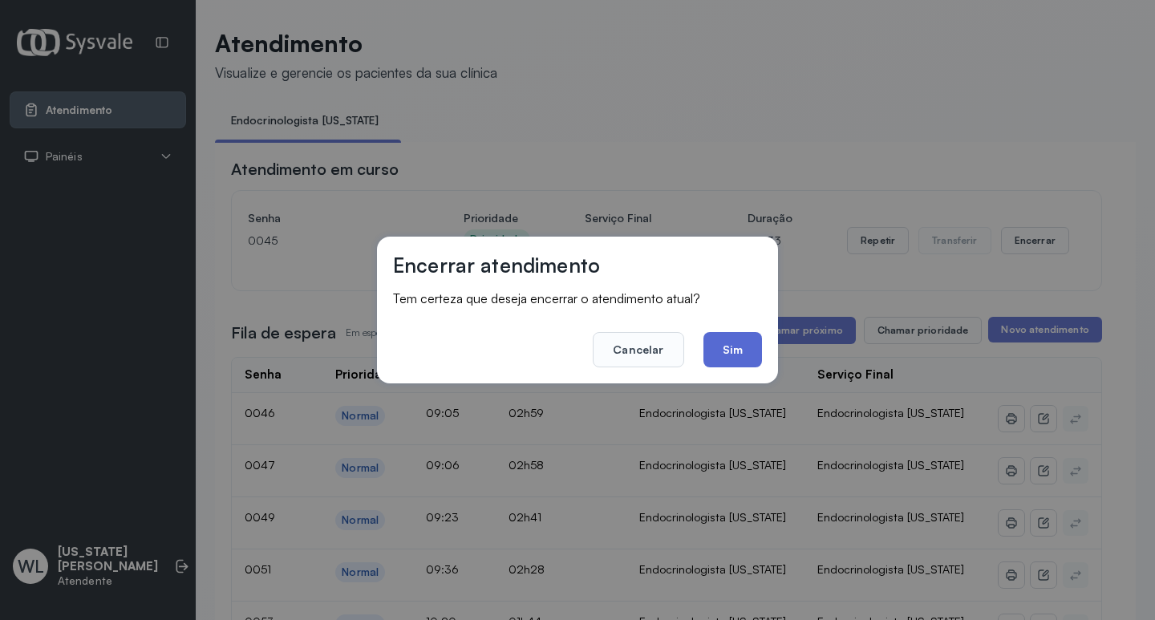
click at [737, 344] on button "Sim" at bounding box center [733, 349] width 59 height 35
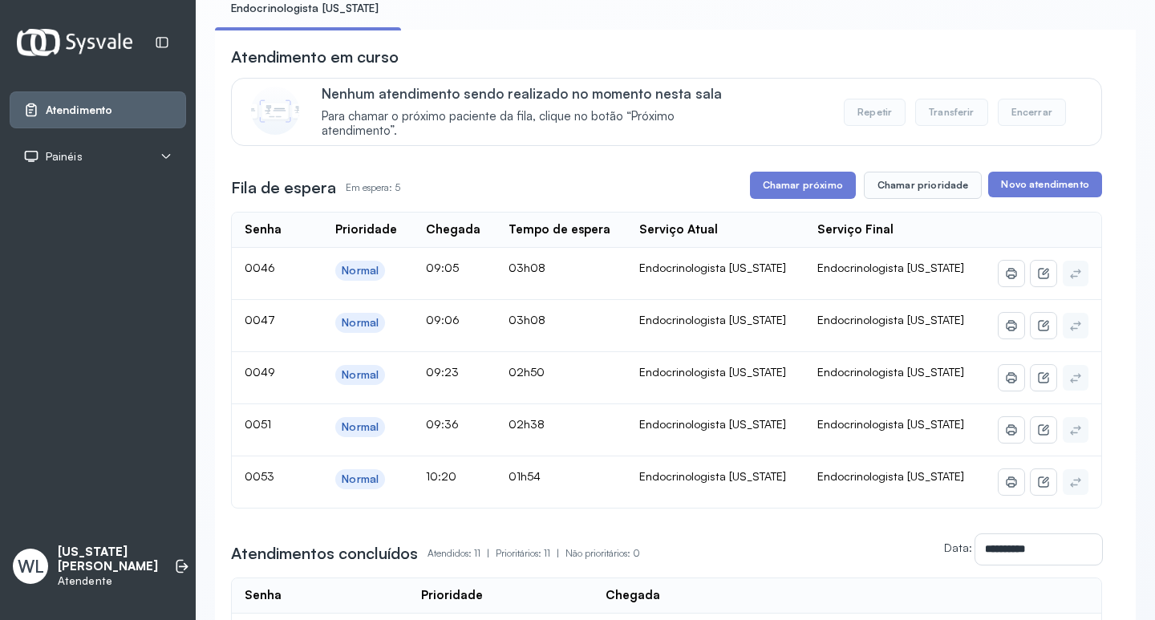
scroll to position [160, 0]
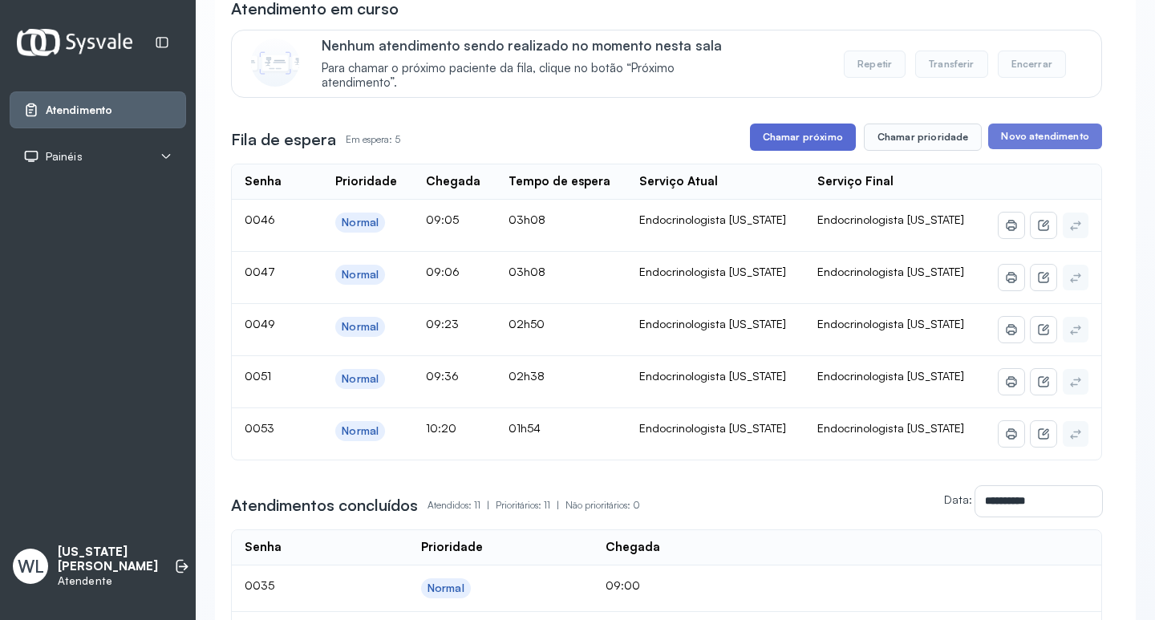
click at [791, 145] on button "Chamar próximo" at bounding box center [803, 137] width 106 height 27
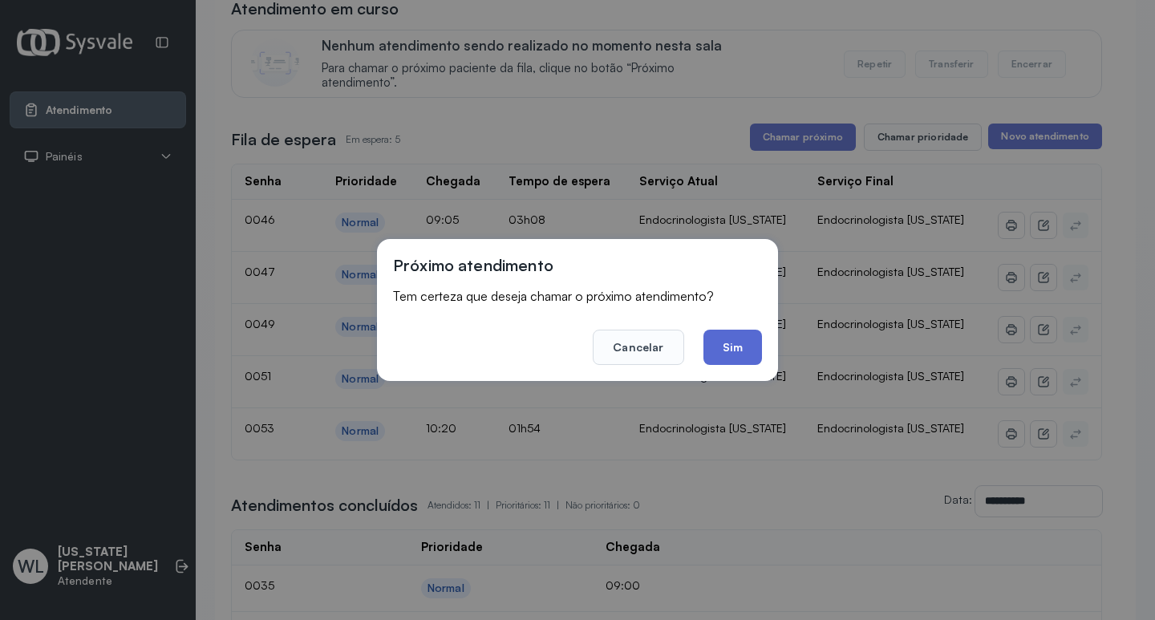
click at [716, 342] on button "Sim" at bounding box center [733, 347] width 59 height 35
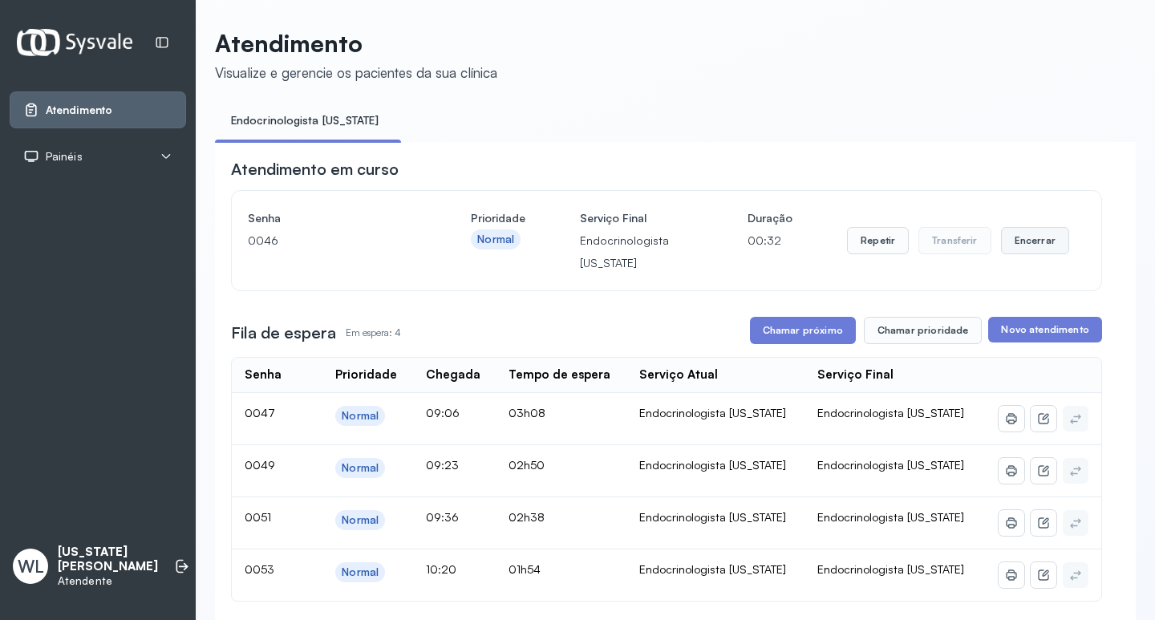
click at [1012, 249] on button "Encerrar" at bounding box center [1035, 240] width 68 height 27
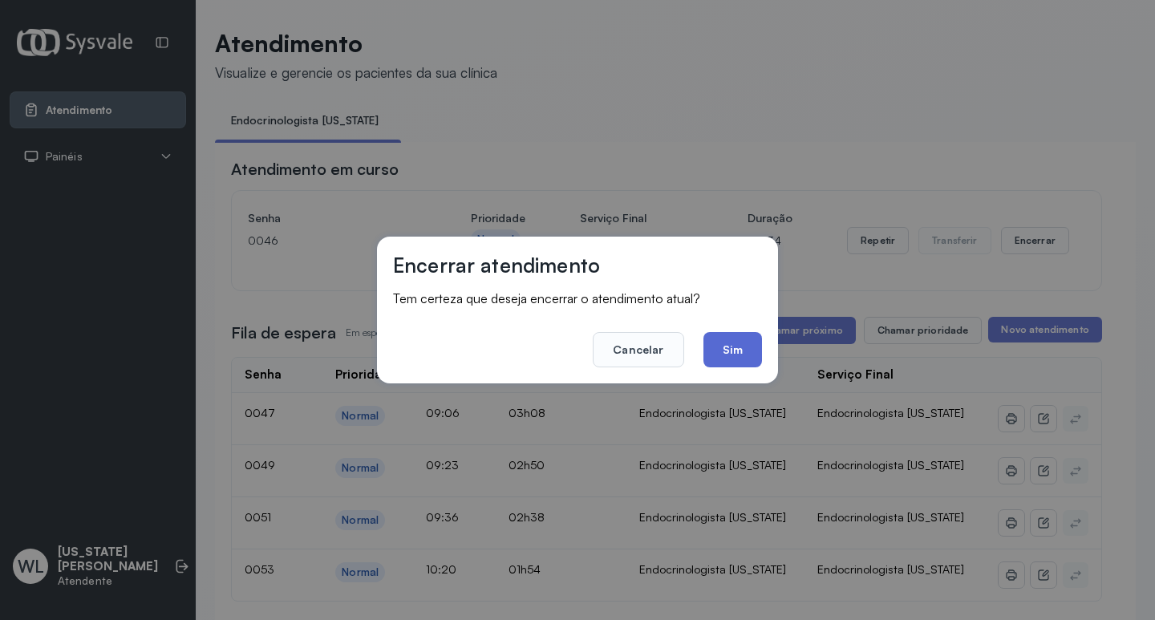
click at [733, 348] on button "Sim" at bounding box center [733, 349] width 59 height 35
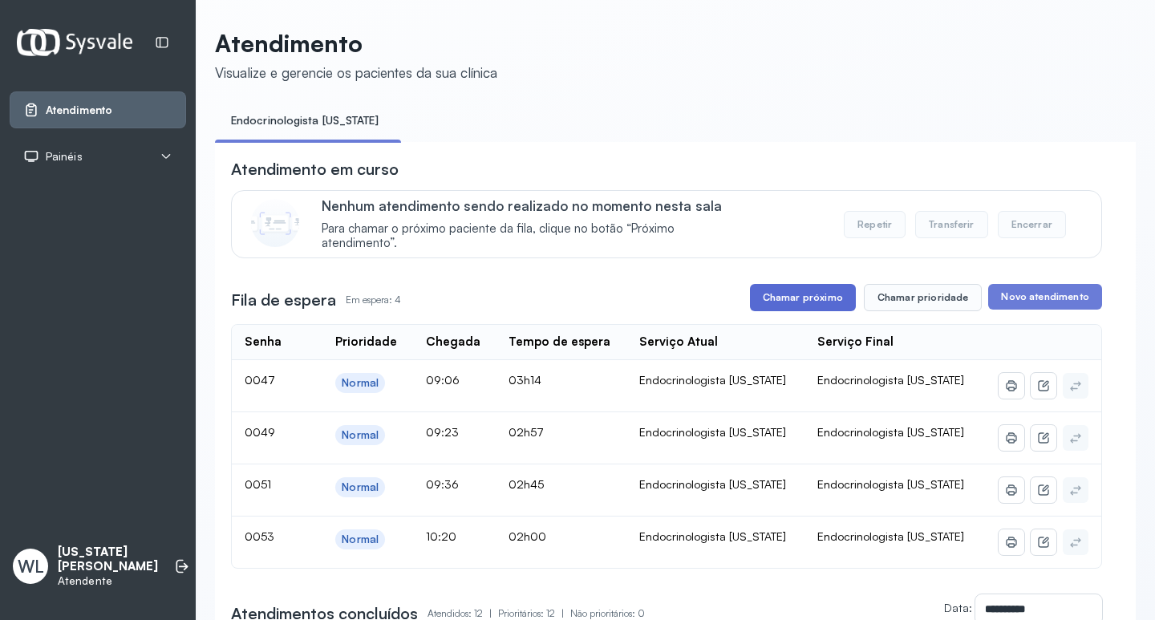
click at [804, 306] on button "Chamar próximo" at bounding box center [803, 297] width 106 height 27
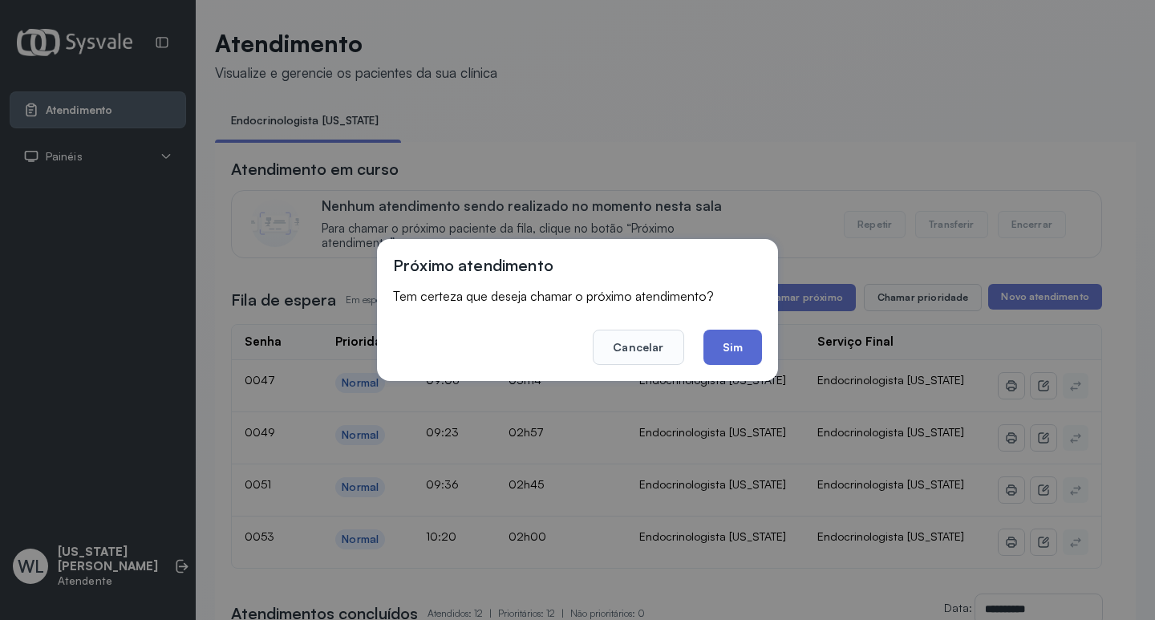
click at [746, 345] on button "Sim" at bounding box center [733, 347] width 59 height 35
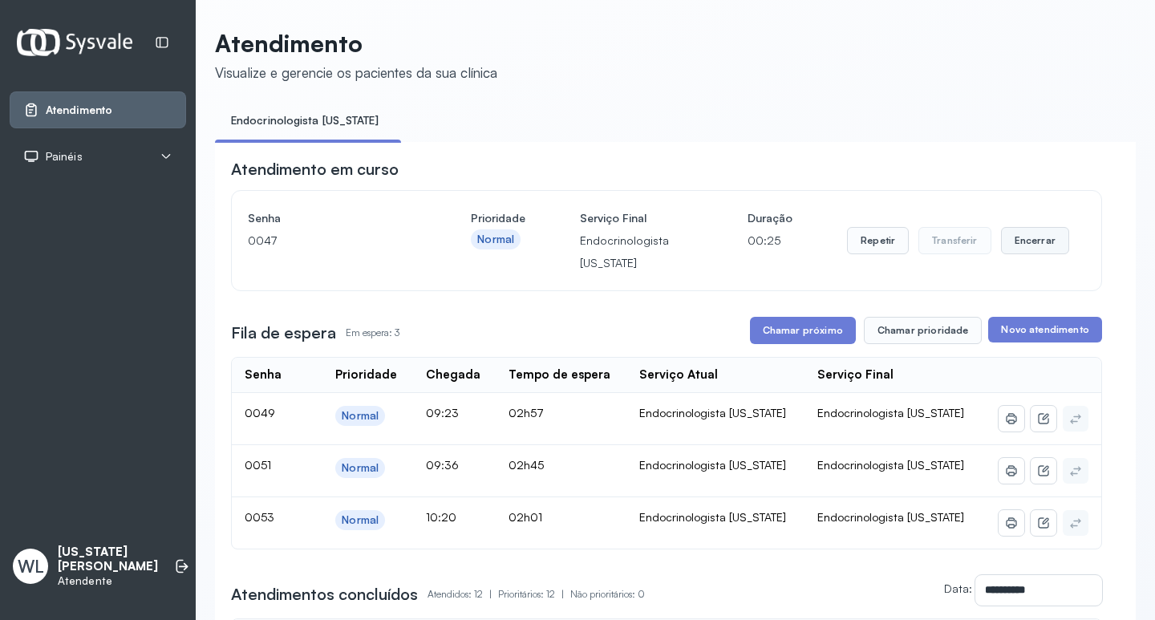
click at [1012, 245] on button "Encerrar" at bounding box center [1035, 240] width 68 height 27
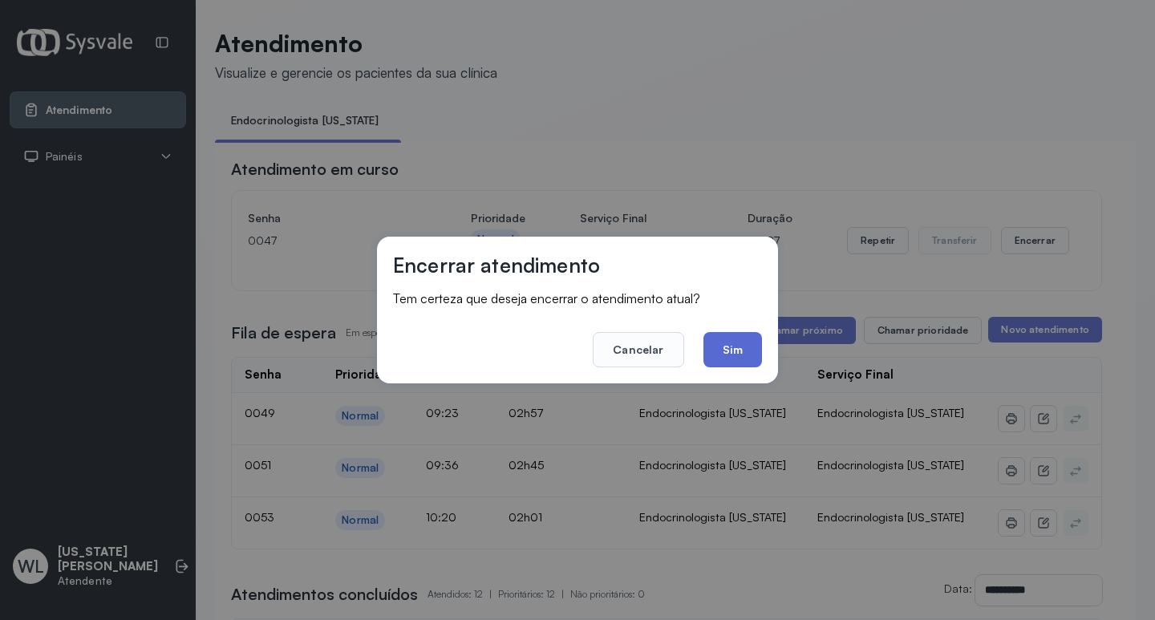
click at [719, 344] on button "Sim" at bounding box center [733, 349] width 59 height 35
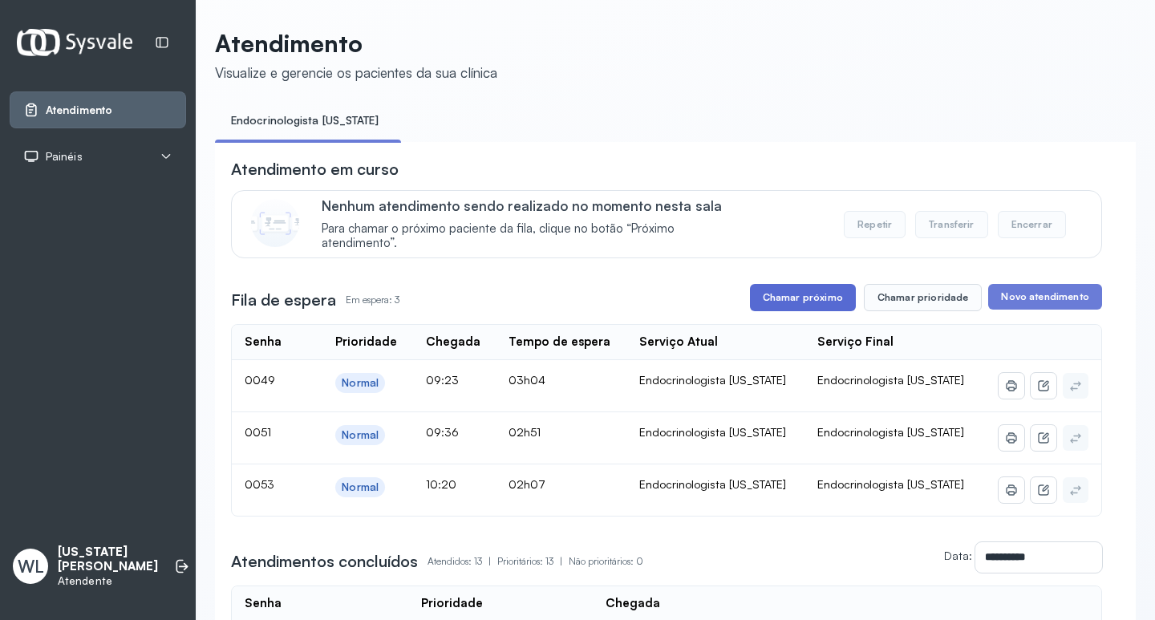
click at [791, 302] on button "Chamar próximo" at bounding box center [803, 297] width 106 height 27
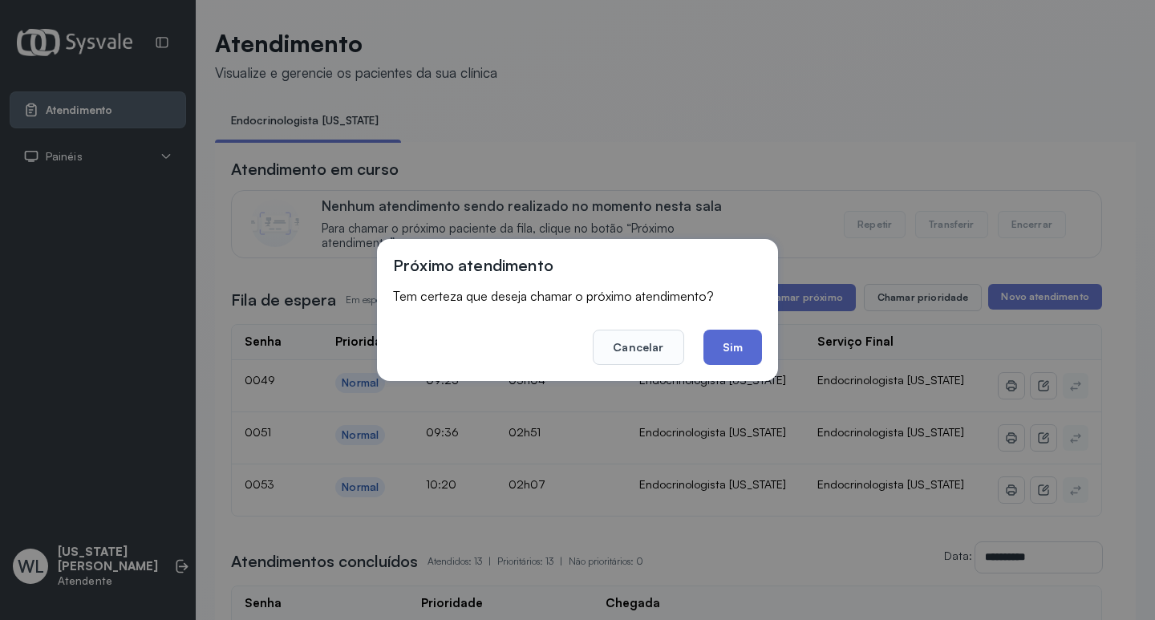
click at [728, 356] on button "Sim" at bounding box center [733, 347] width 59 height 35
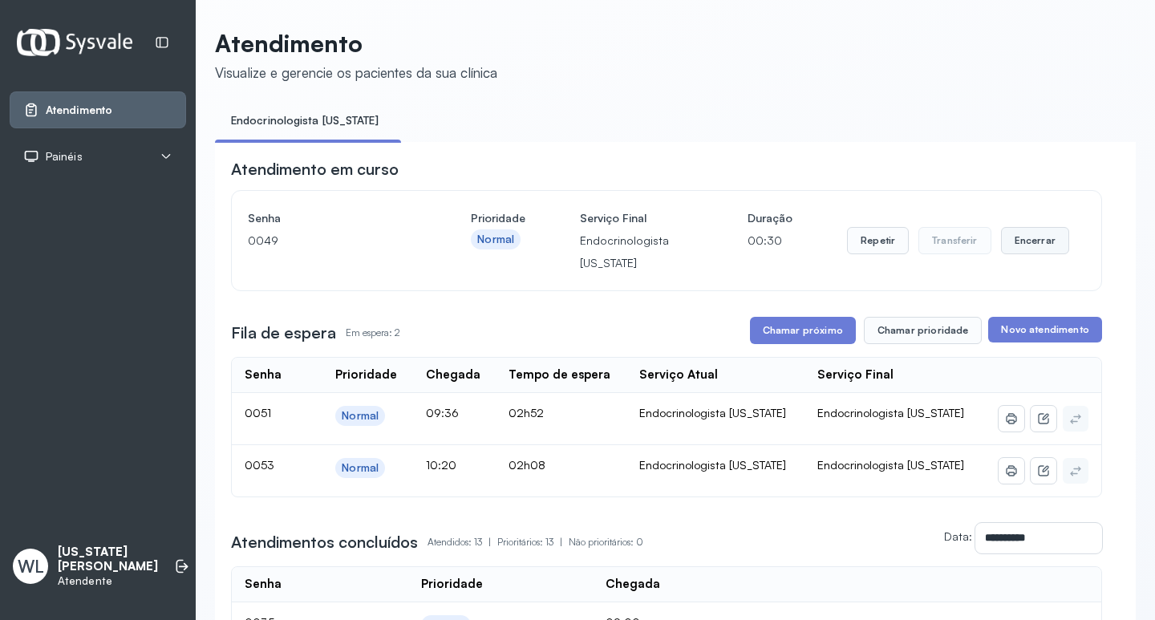
click at [1008, 245] on button "Encerrar" at bounding box center [1035, 240] width 68 height 27
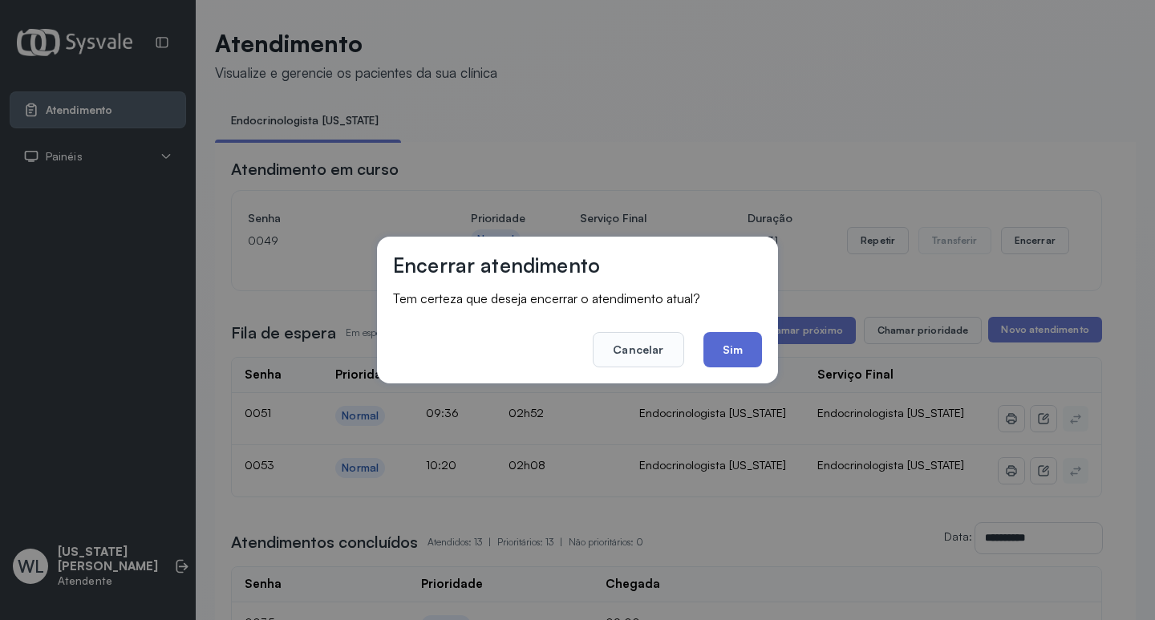
click at [744, 345] on button "Sim" at bounding box center [733, 349] width 59 height 35
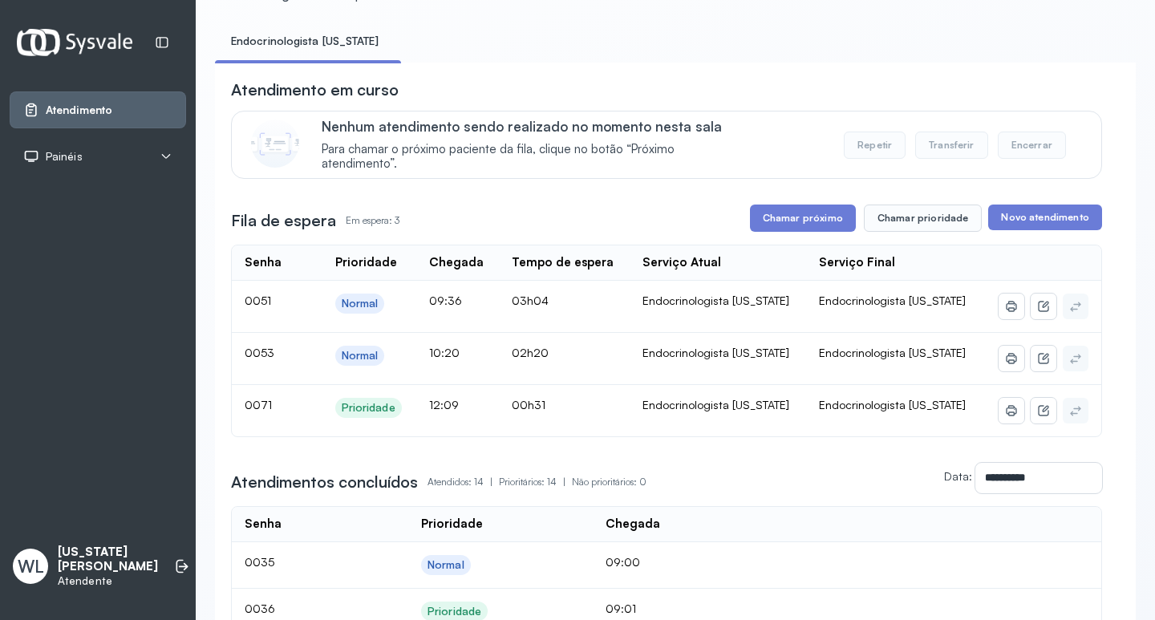
scroll to position [80, 0]
click at [788, 217] on button "Chamar próximo" at bounding box center [803, 217] width 106 height 27
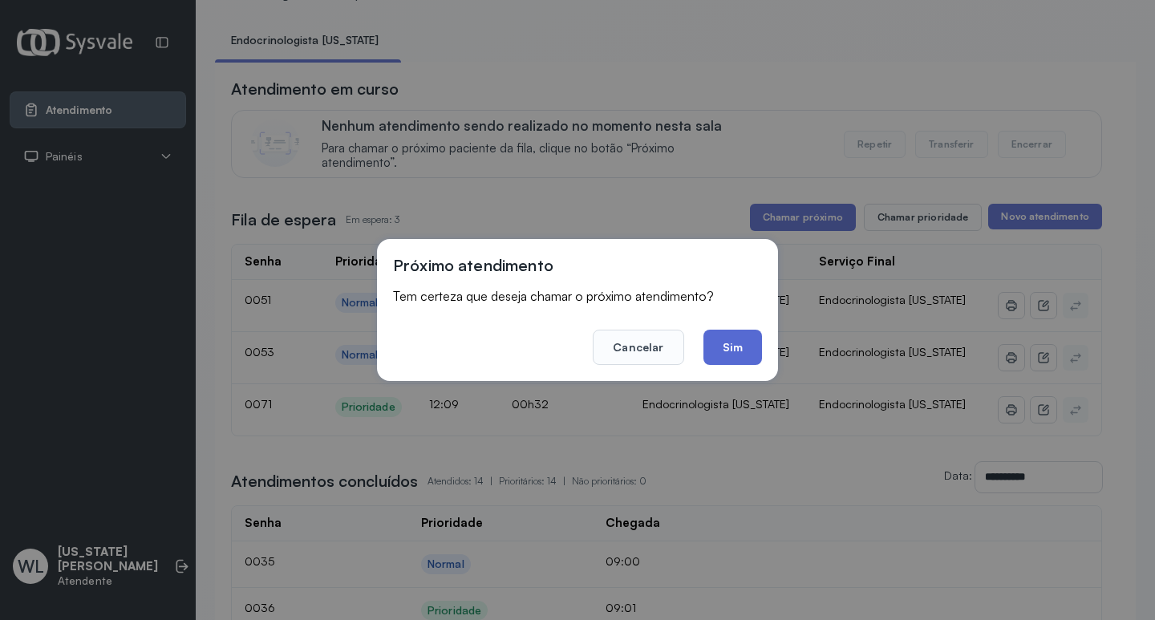
click at [737, 340] on button "Sim" at bounding box center [733, 347] width 59 height 35
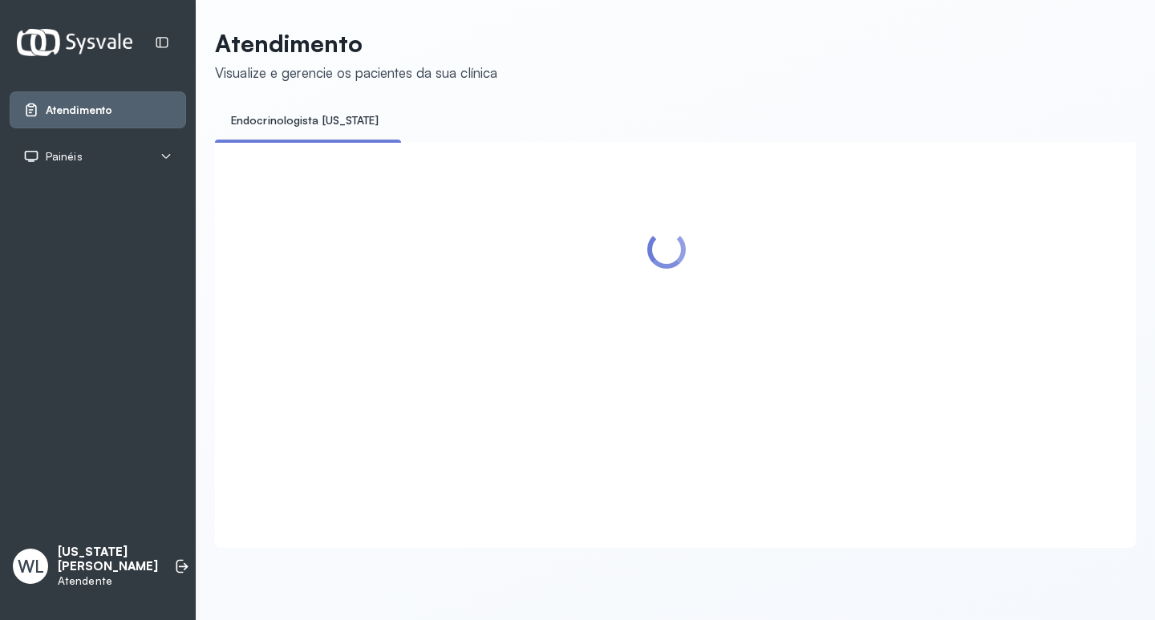
scroll to position [0, 0]
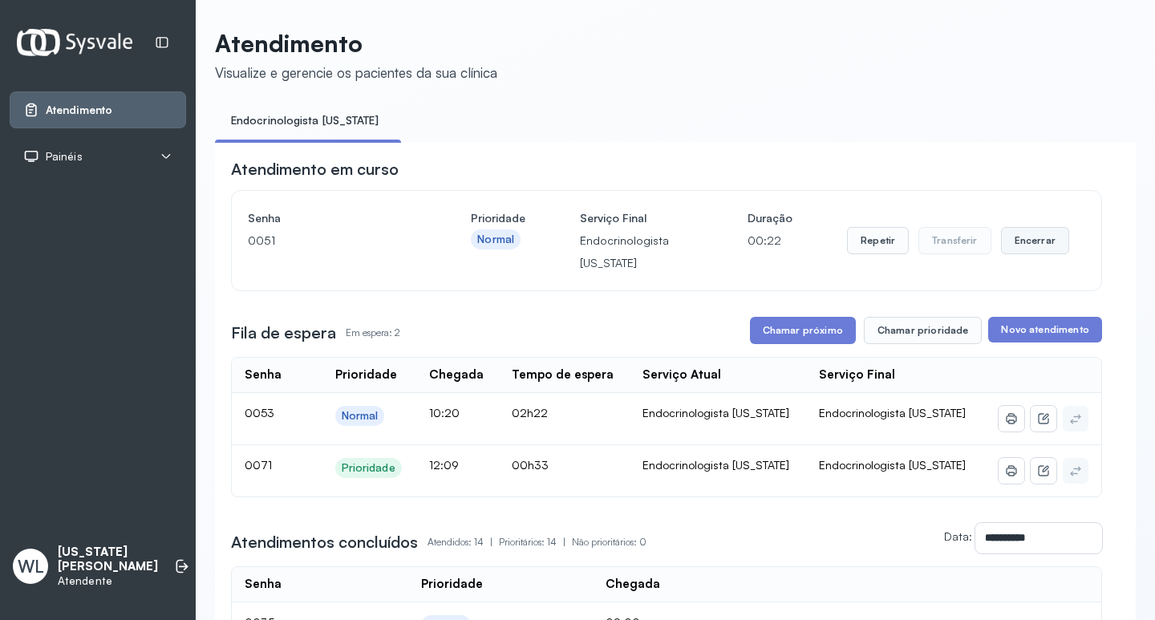
click at [1013, 248] on button "Encerrar" at bounding box center [1035, 240] width 68 height 27
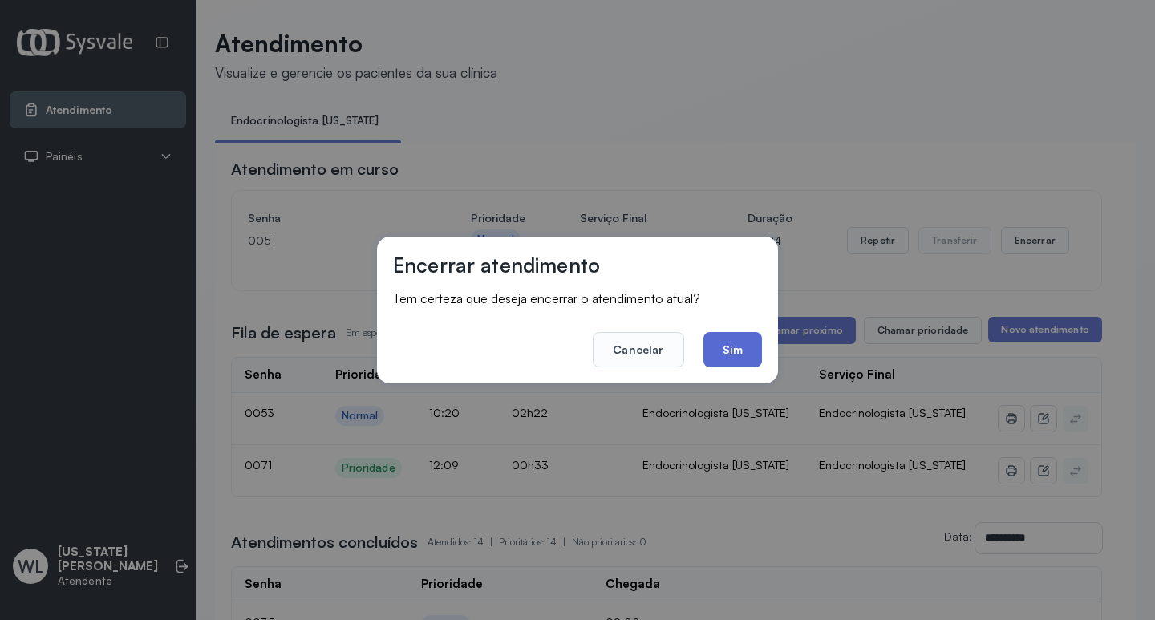
click at [741, 349] on button "Sim" at bounding box center [733, 349] width 59 height 35
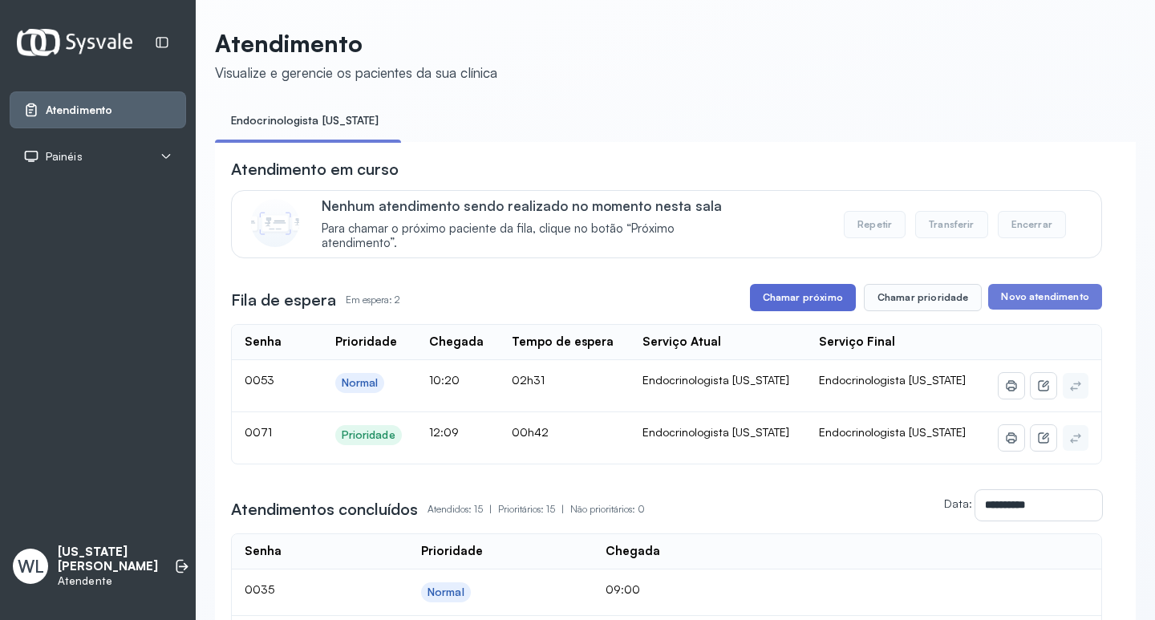
click at [779, 308] on button "Chamar próximo" at bounding box center [803, 297] width 106 height 27
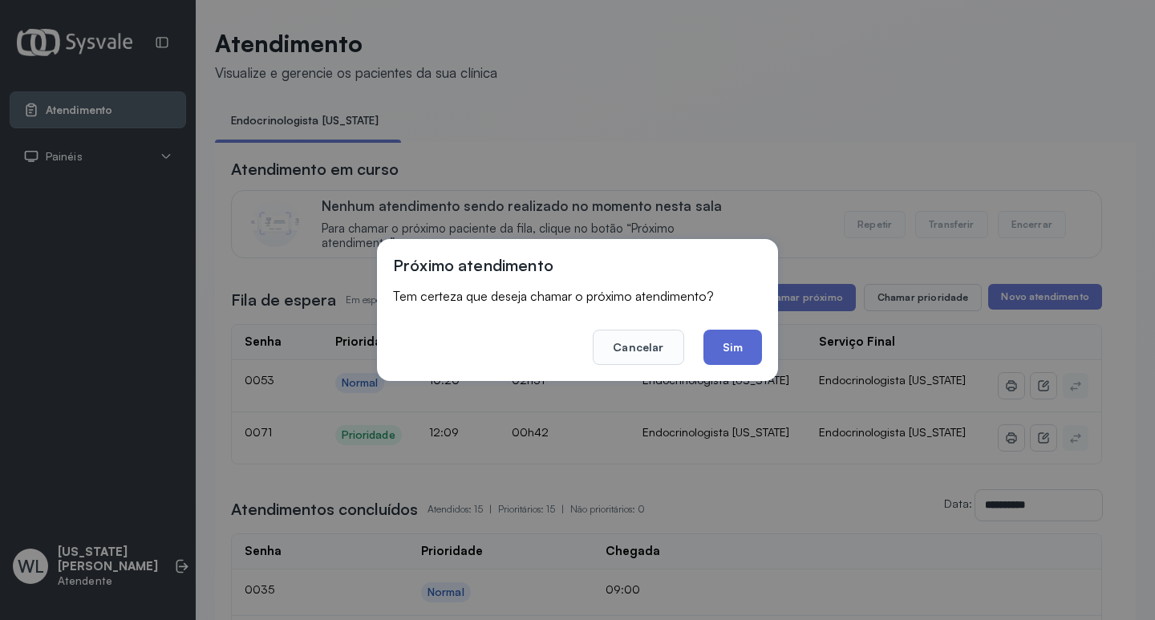
click at [721, 347] on button "Sim" at bounding box center [733, 347] width 59 height 35
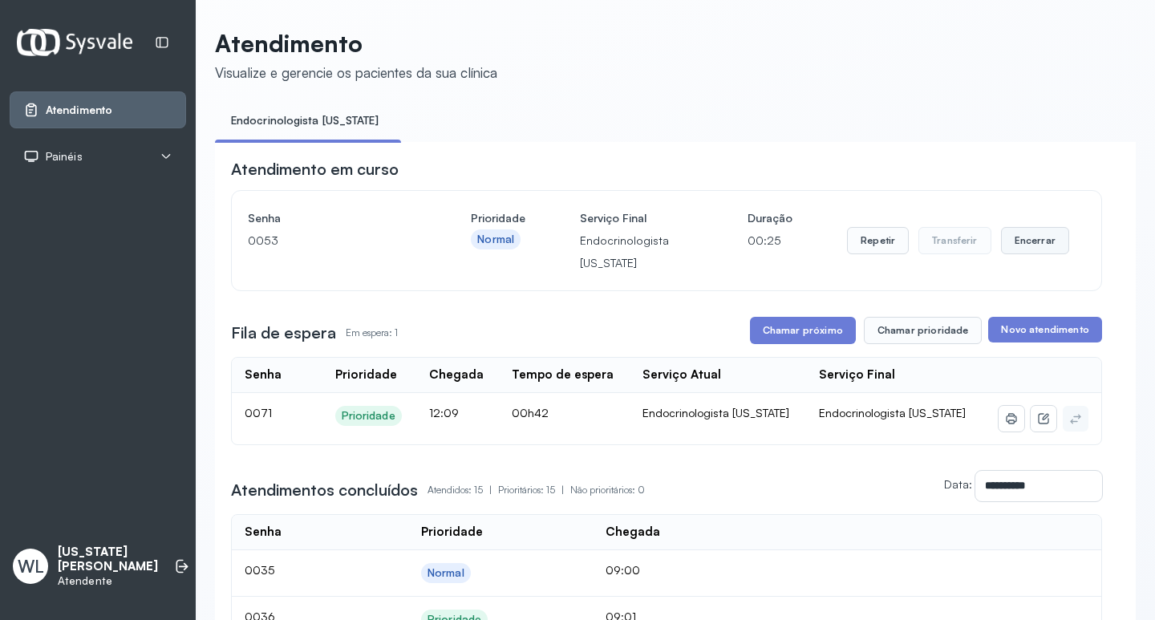
click at [1020, 249] on button "Encerrar" at bounding box center [1035, 240] width 68 height 27
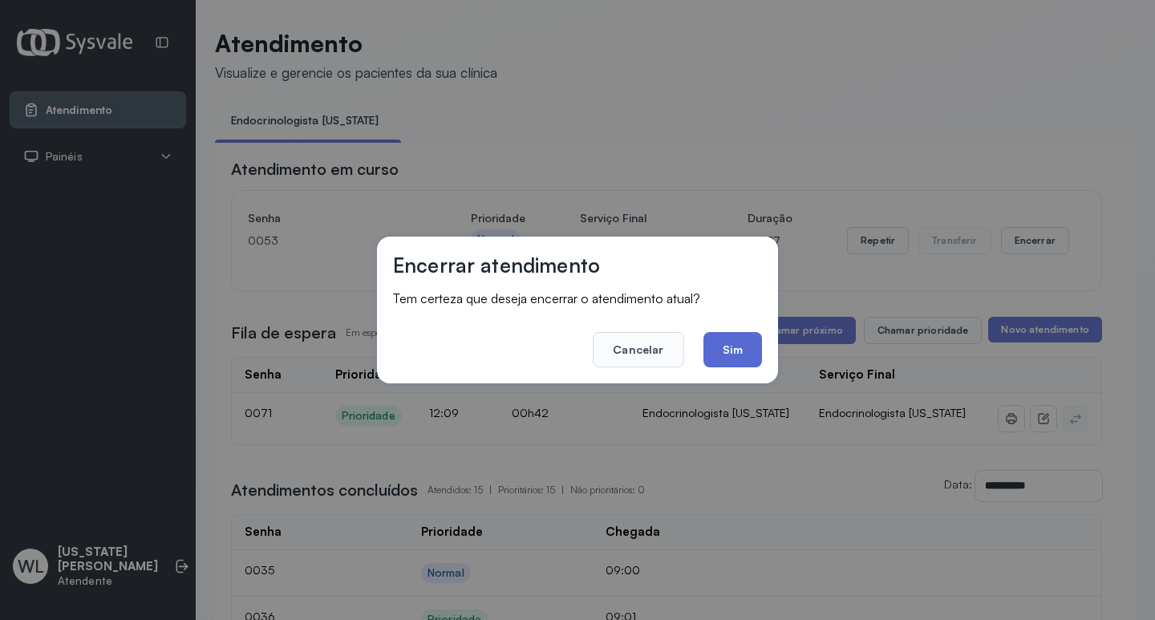
click at [720, 357] on button "Sim" at bounding box center [733, 349] width 59 height 35
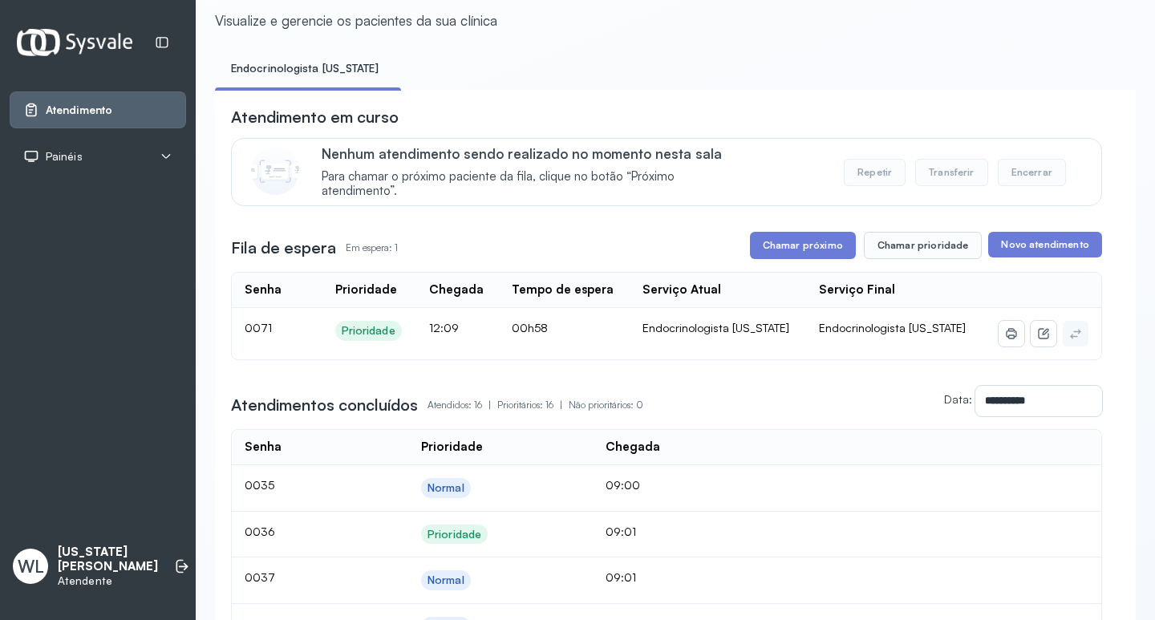
scroll to position [80, 0]
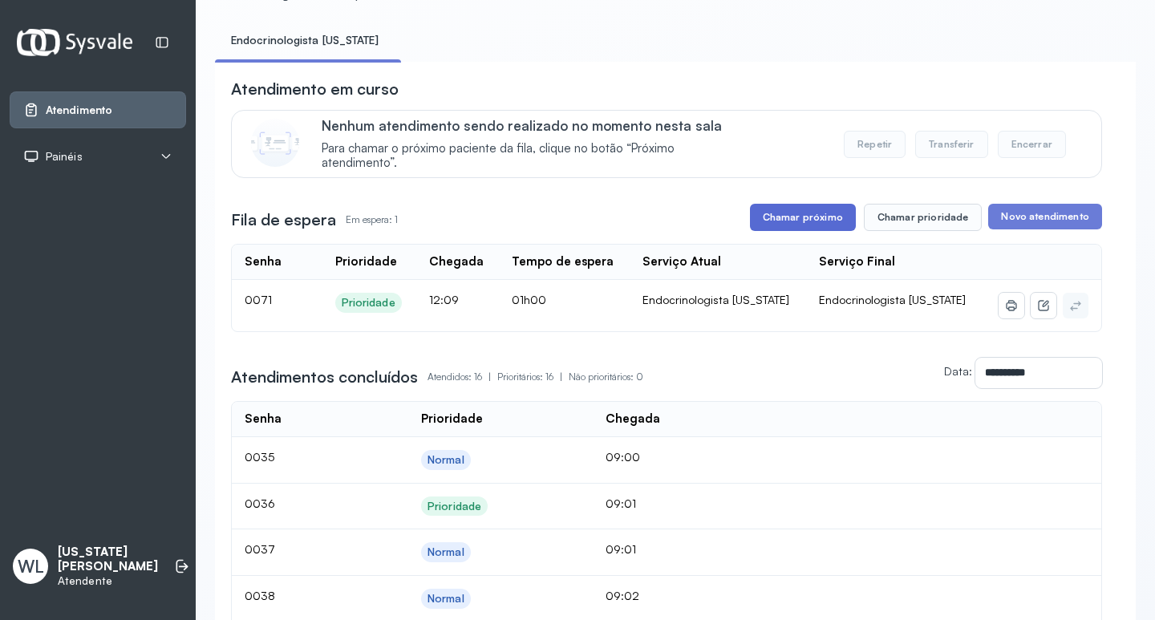
click at [818, 224] on button "Chamar próximo" at bounding box center [803, 217] width 106 height 27
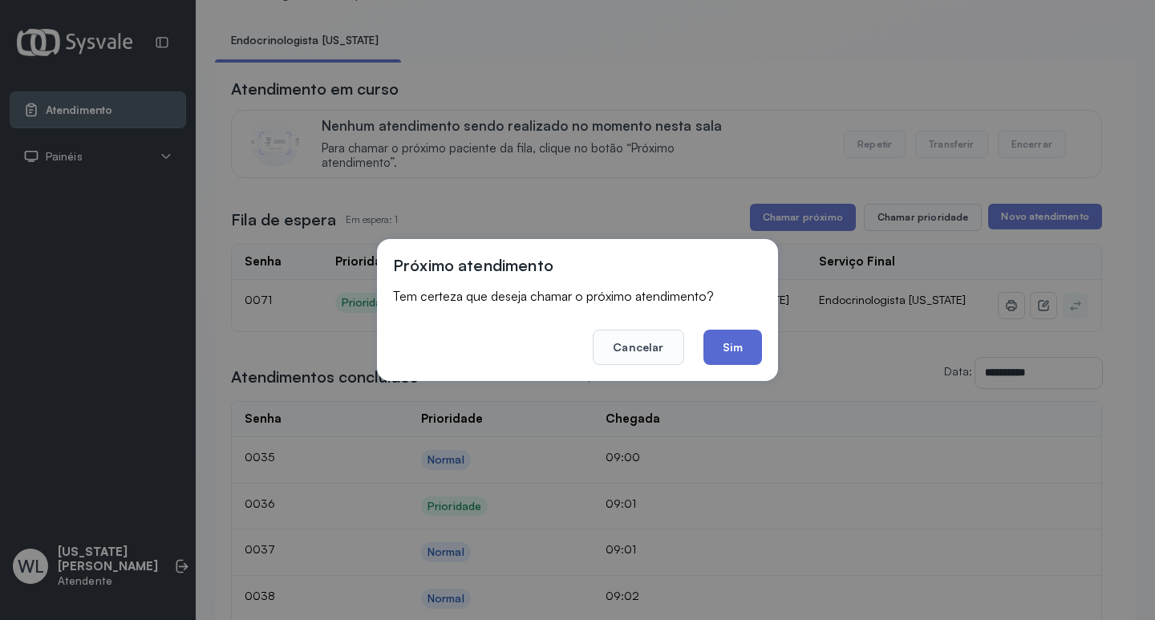
click at [730, 348] on button "Sim" at bounding box center [733, 347] width 59 height 35
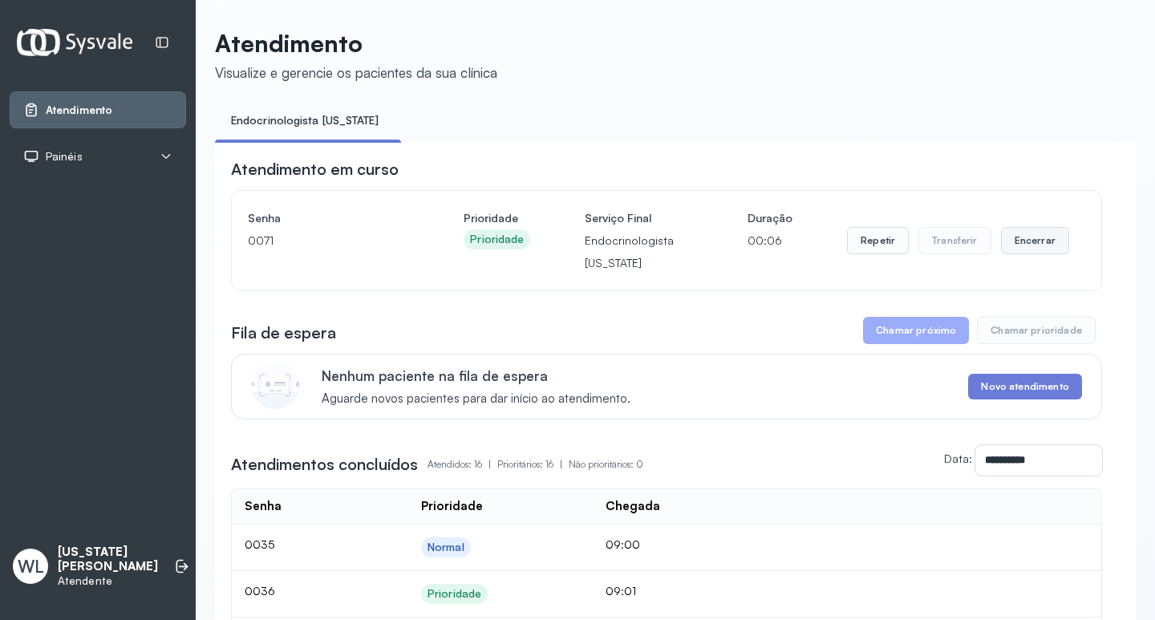
click at [1022, 245] on button "Encerrar" at bounding box center [1035, 240] width 68 height 27
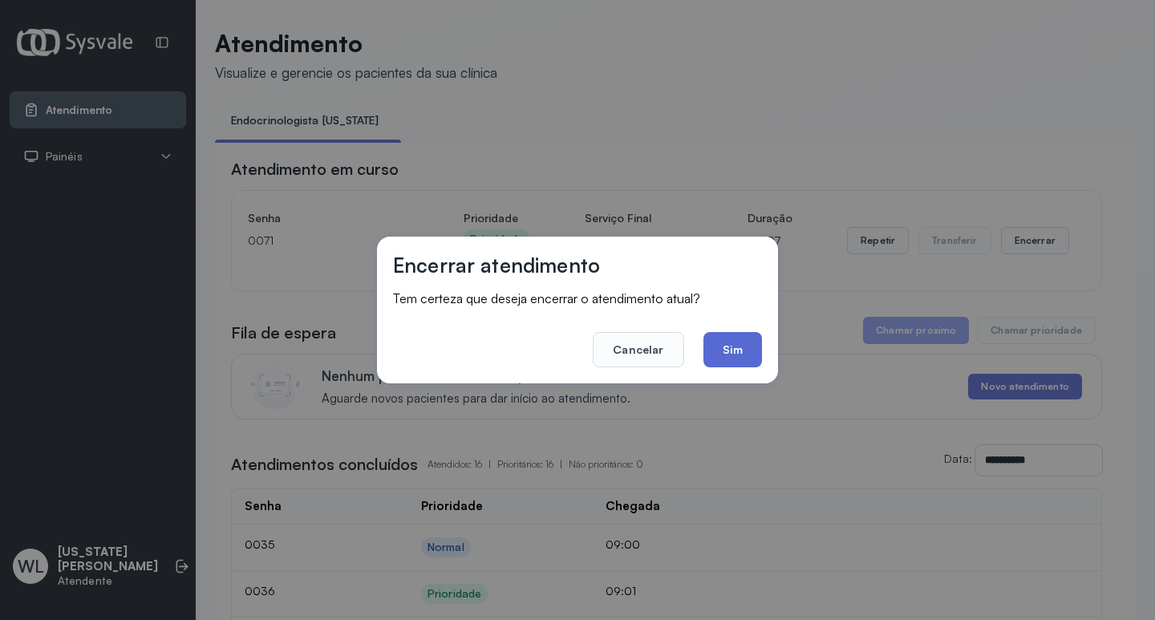
click at [745, 347] on button "Sim" at bounding box center [733, 349] width 59 height 35
